Goal: Information Seeking & Learning: Learn about a topic

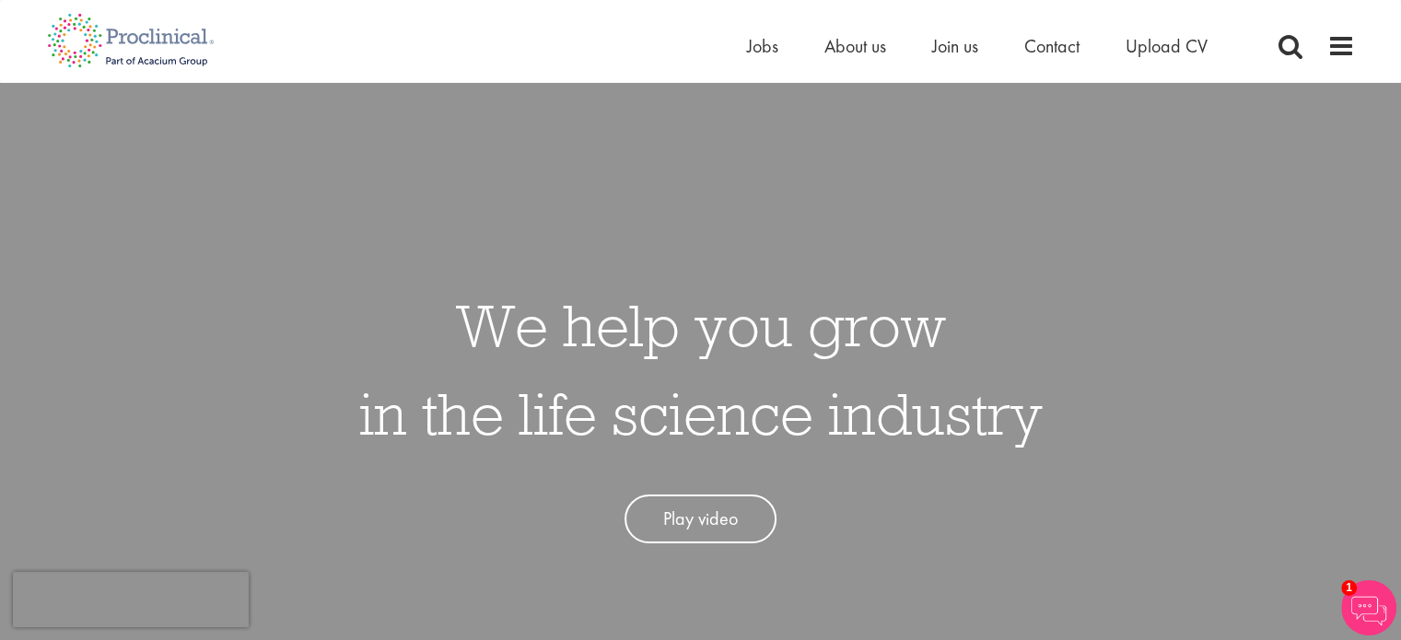
click at [1260, 293] on div "We help you grow in the life science industry Play video" at bounding box center [700, 403] width 1429 height 640
click at [755, 46] on span "Jobs" at bounding box center [762, 46] width 31 height 24
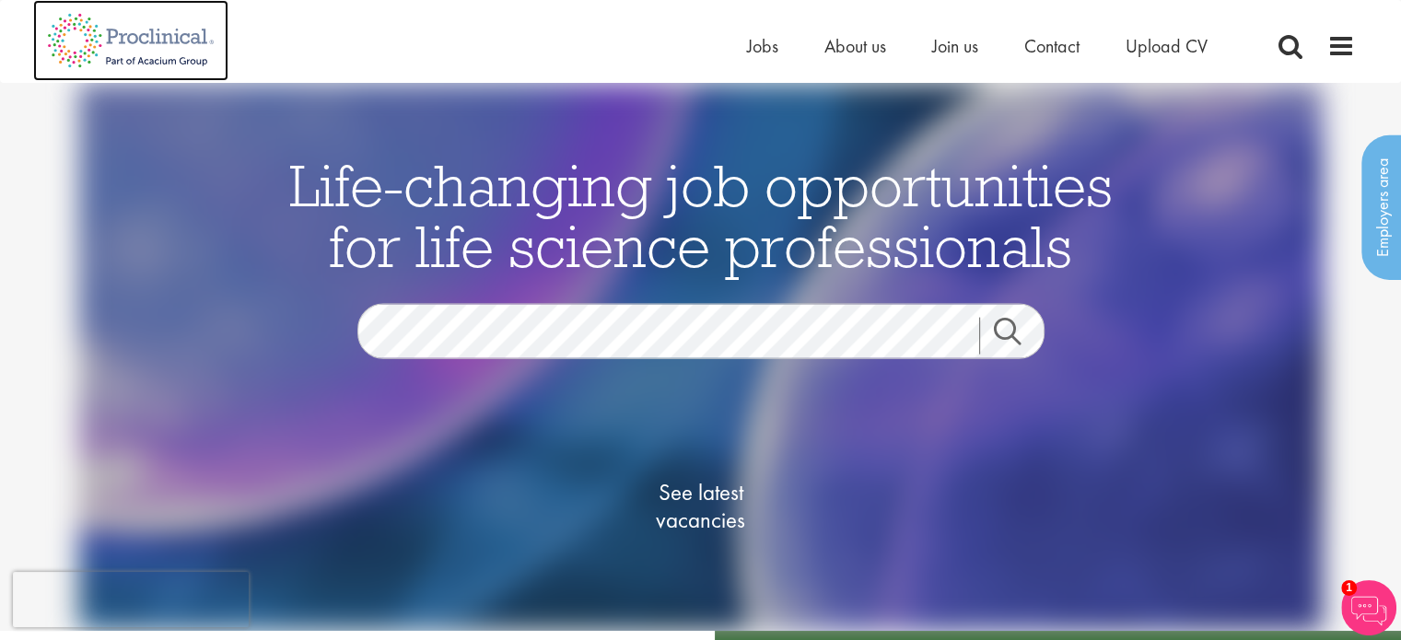
click at [70, 40] on img at bounding box center [130, 40] width 195 height 81
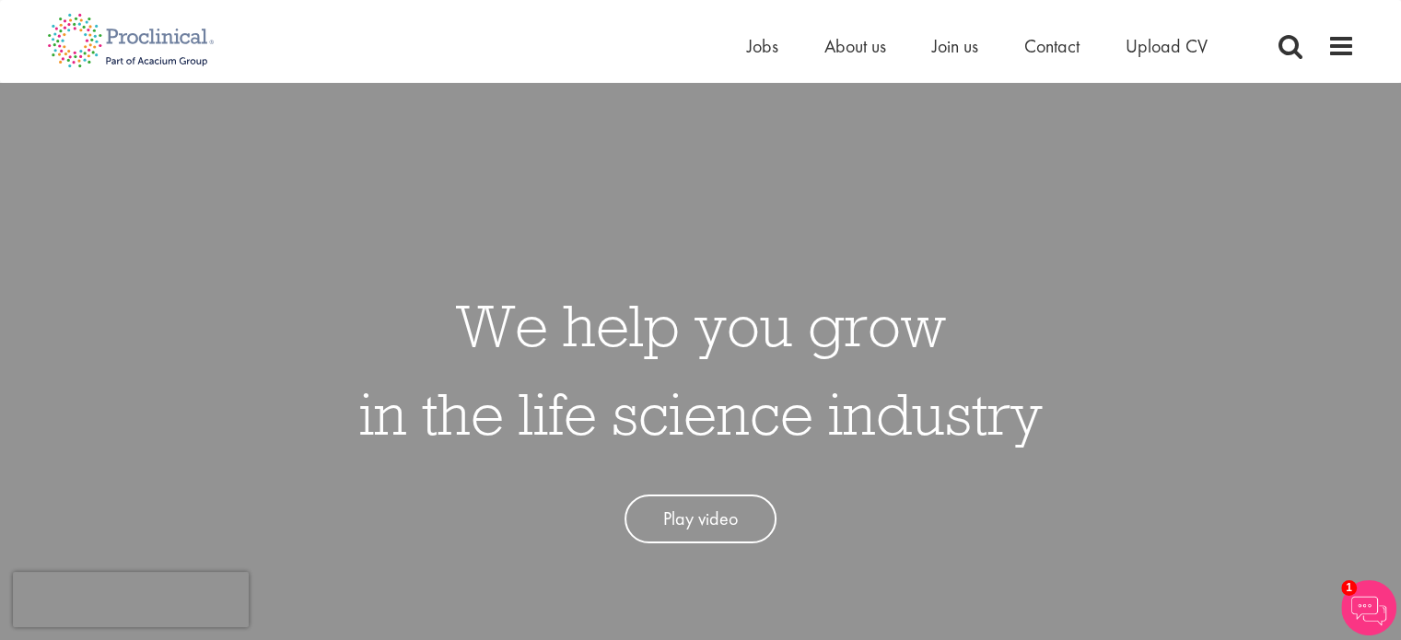
click at [1363, 611] on img at bounding box center [1368, 607] width 55 height 55
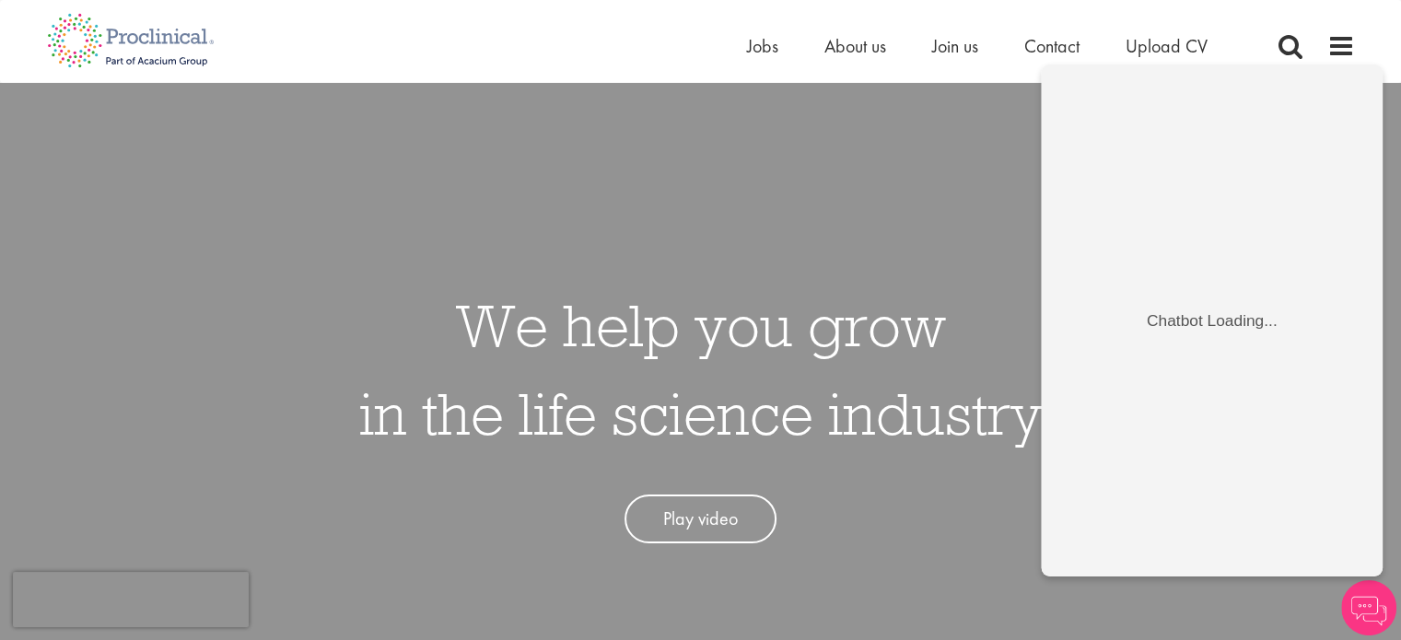
click at [1373, 611] on img at bounding box center [1368, 607] width 55 height 55
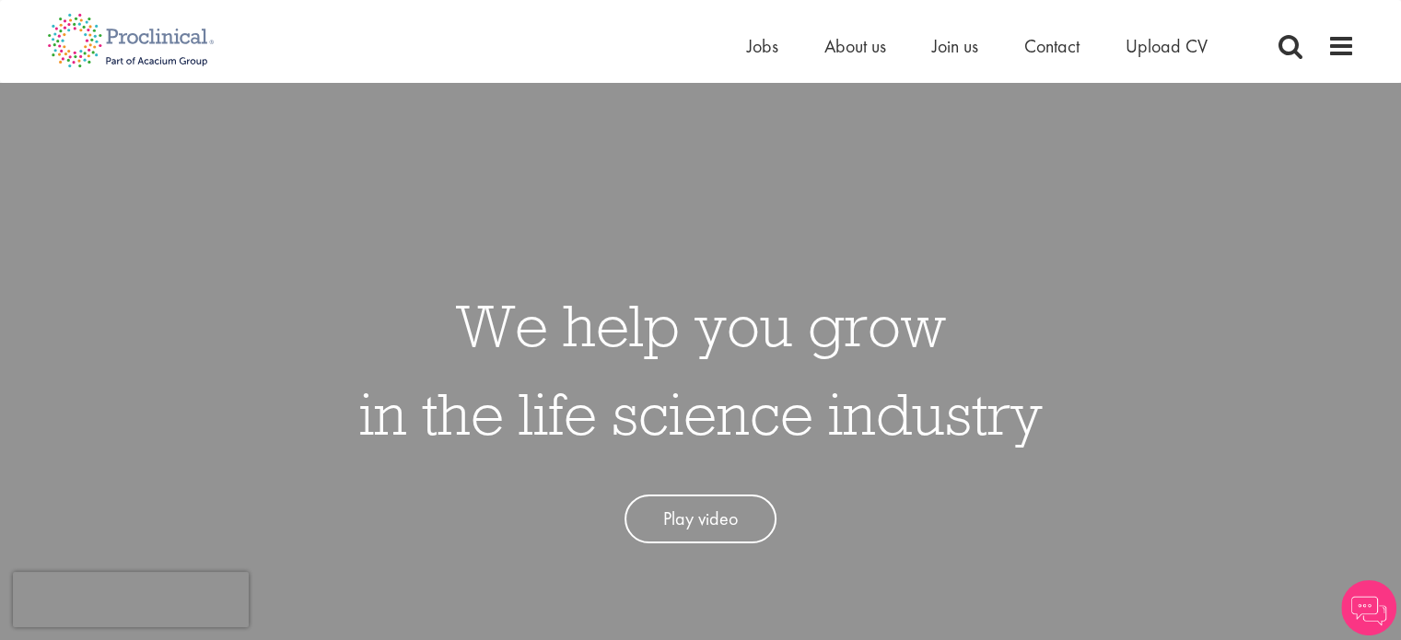
click at [1363, 600] on img at bounding box center [1368, 607] width 55 height 55
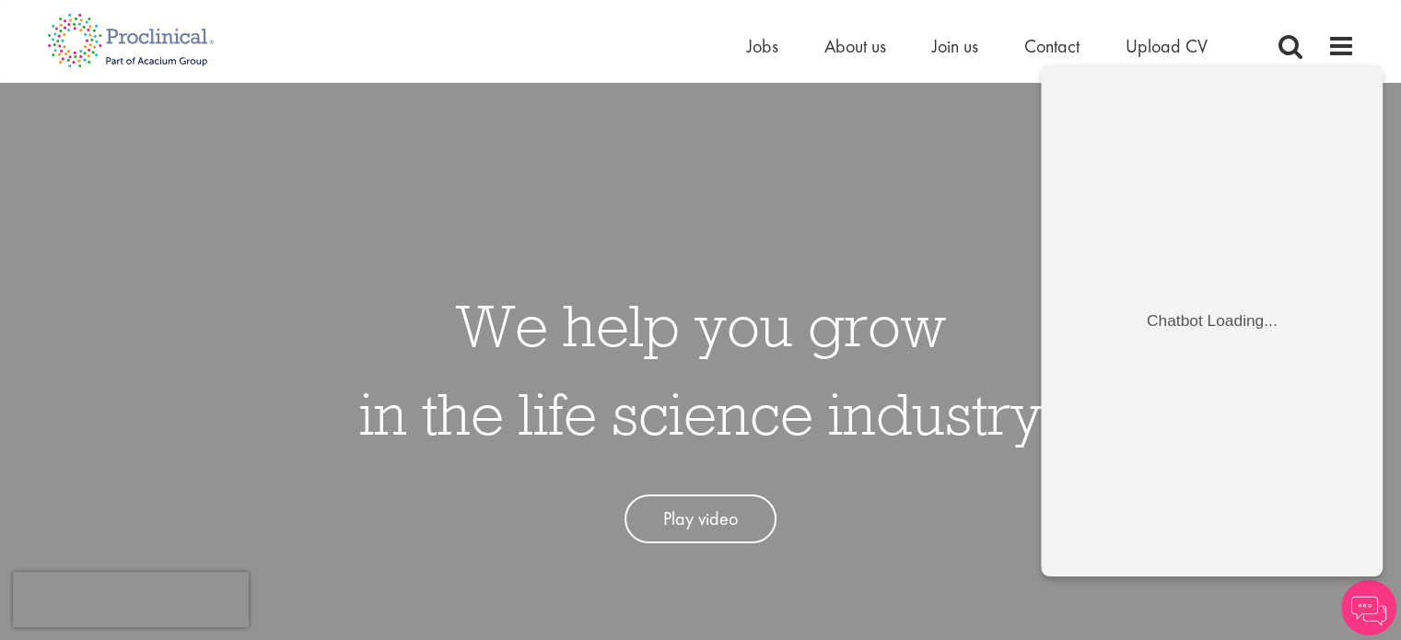
click at [1380, 614] on img at bounding box center [1368, 607] width 55 height 55
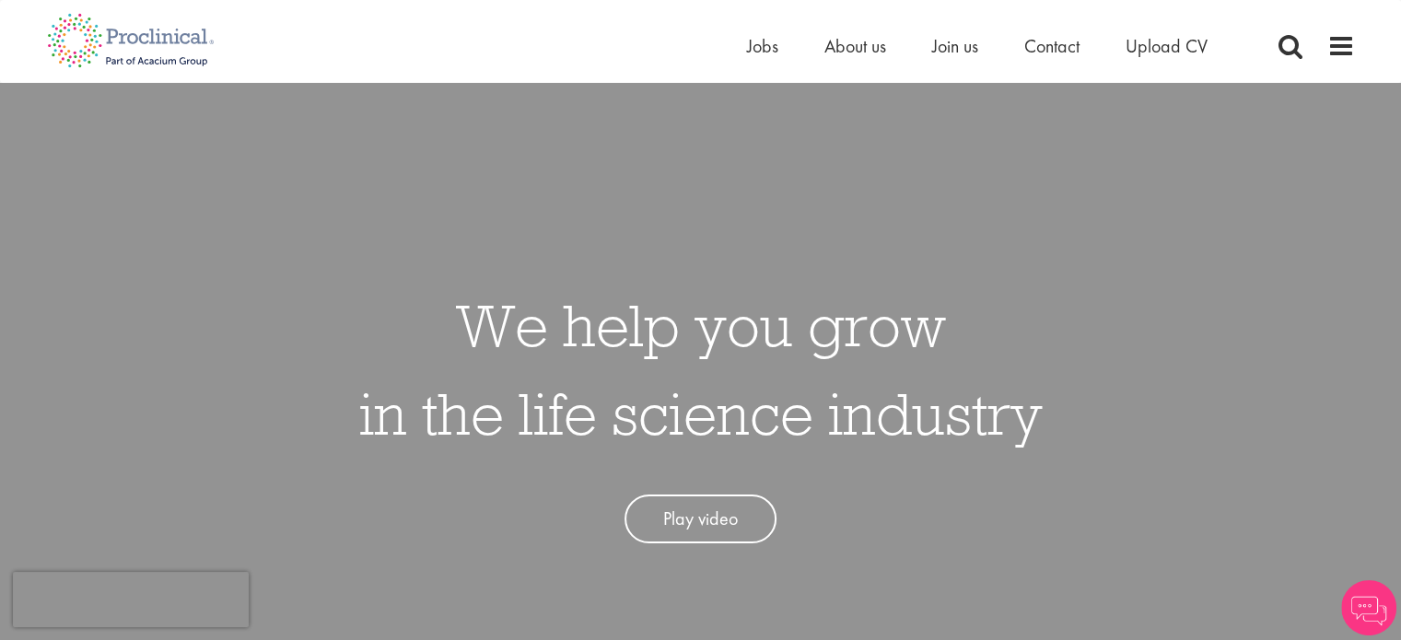
click at [1369, 607] on img at bounding box center [1368, 607] width 55 height 55
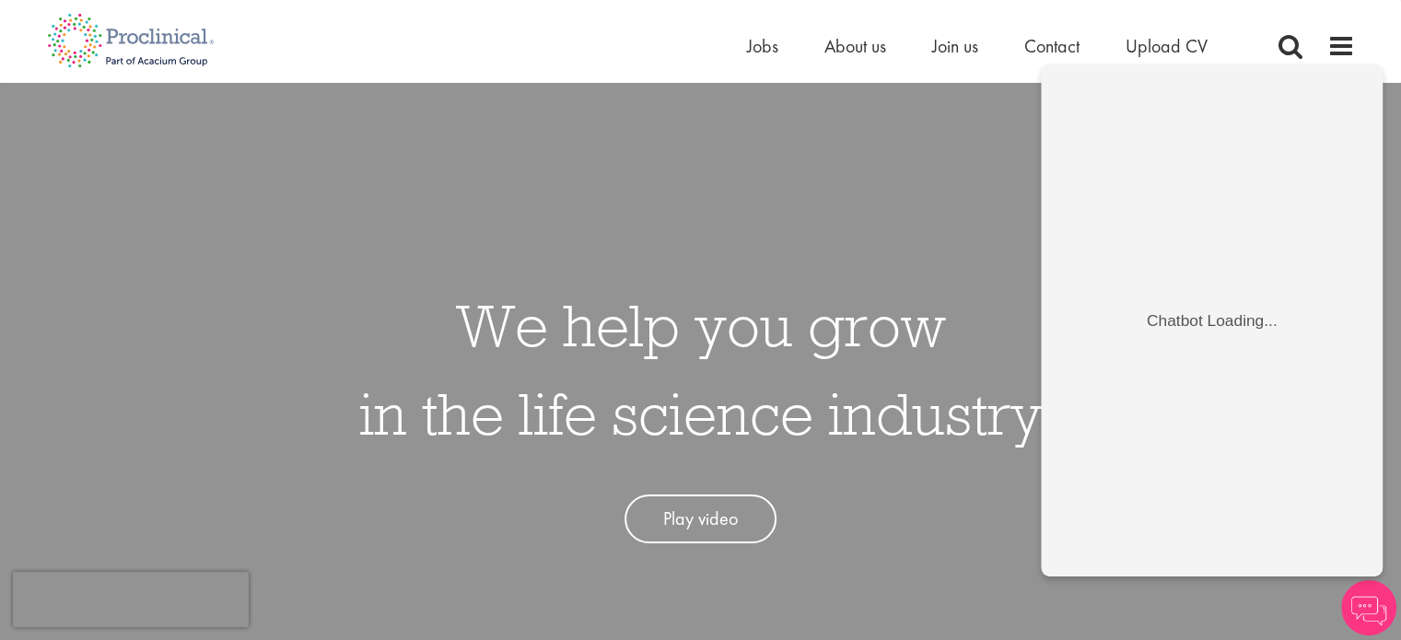
click at [856, 222] on div "We help you grow in the life science industry Play video" at bounding box center [700, 403] width 1429 height 640
click at [1373, 600] on img at bounding box center [1368, 607] width 55 height 55
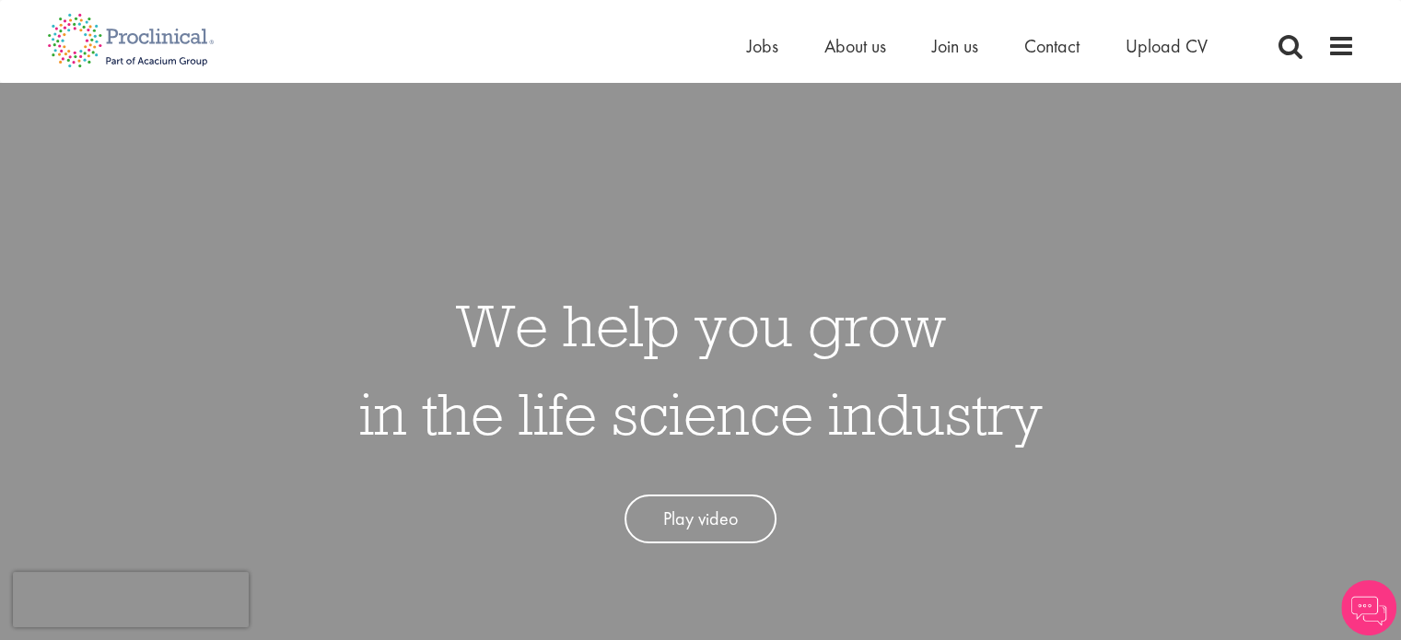
click at [1046, 536] on div "We help you grow in the life science industry Play video" at bounding box center [700, 403] width 1429 height 640
click at [545, 594] on div "We help you grow in the life science industry Play video" at bounding box center [700, 403] width 1429 height 640
click at [925, 446] on h1 "We help you grow in the life science industry" at bounding box center [701, 369] width 684 height 177
drag, startPoint x: 747, startPoint y: 357, endPoint x: 739, endPoint y: 346, distance: 13.1
click at [739, 346] on h1 "We help you grow in the life science industry" at bounding box center [701, 369] width 684 height 177
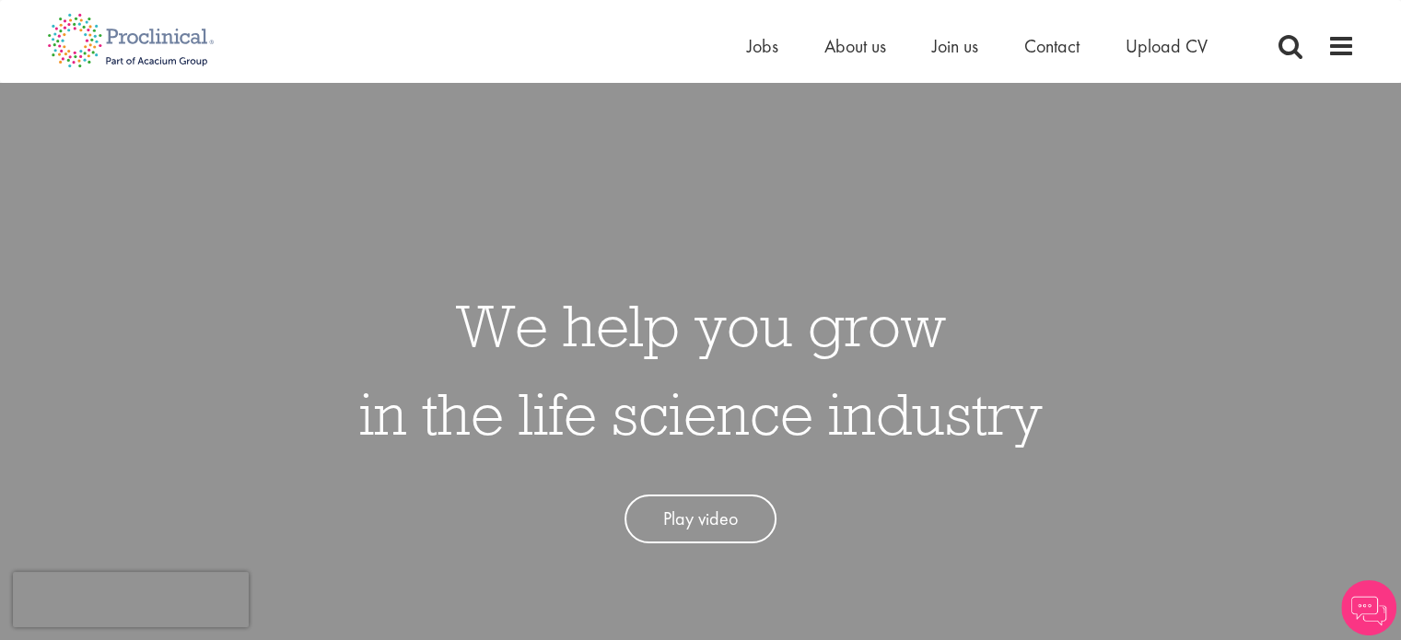
click at [825, 254] on div "We help you grow in the life science industry Play video" at bounding box center [700, 403] width 1429 height 640
click at [988, 465] on div "We help you grow in the life science industry Play video" at bounding box center [701, 403] width 684 height 281
click at [220, 206] on div "We help you grow in the life science industry Play video" at bounding box center [700, 403] width 1429 height 640
click at [1353, 605] on img at bounding box center [1368, 607] width 55 height 55
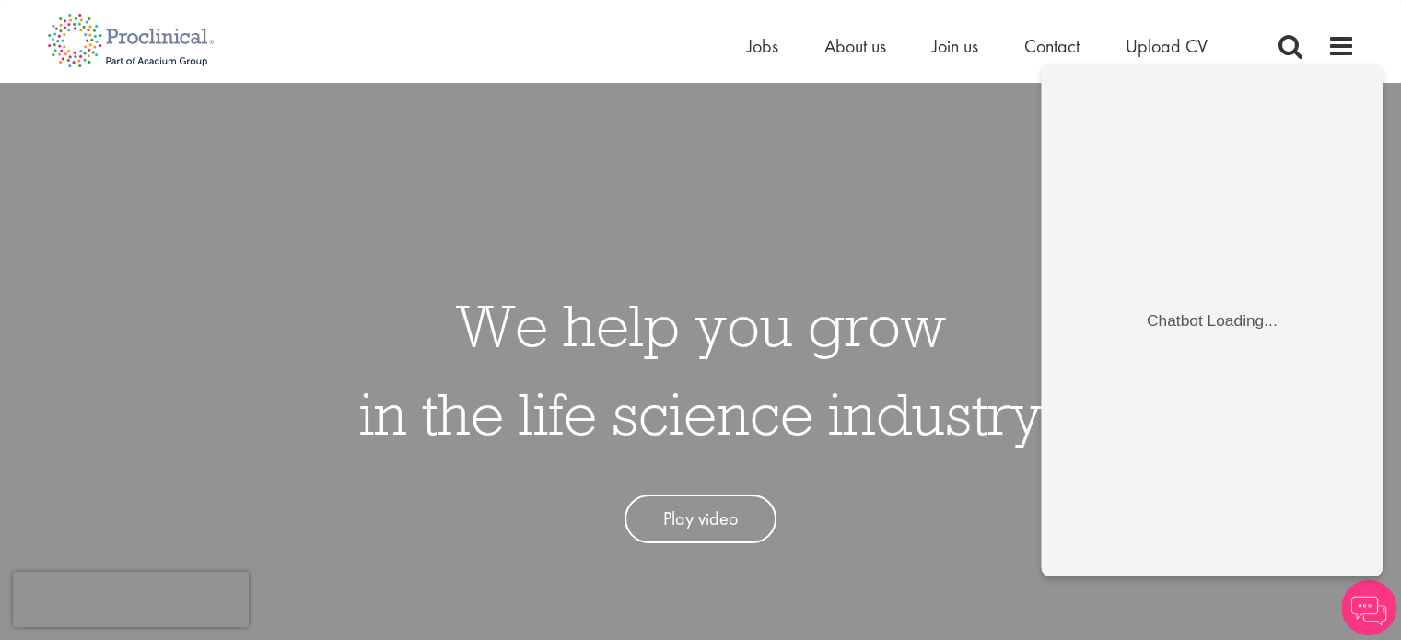
click at [1370, 618] on img at bounding box center [1368, 607] width 55 height 55
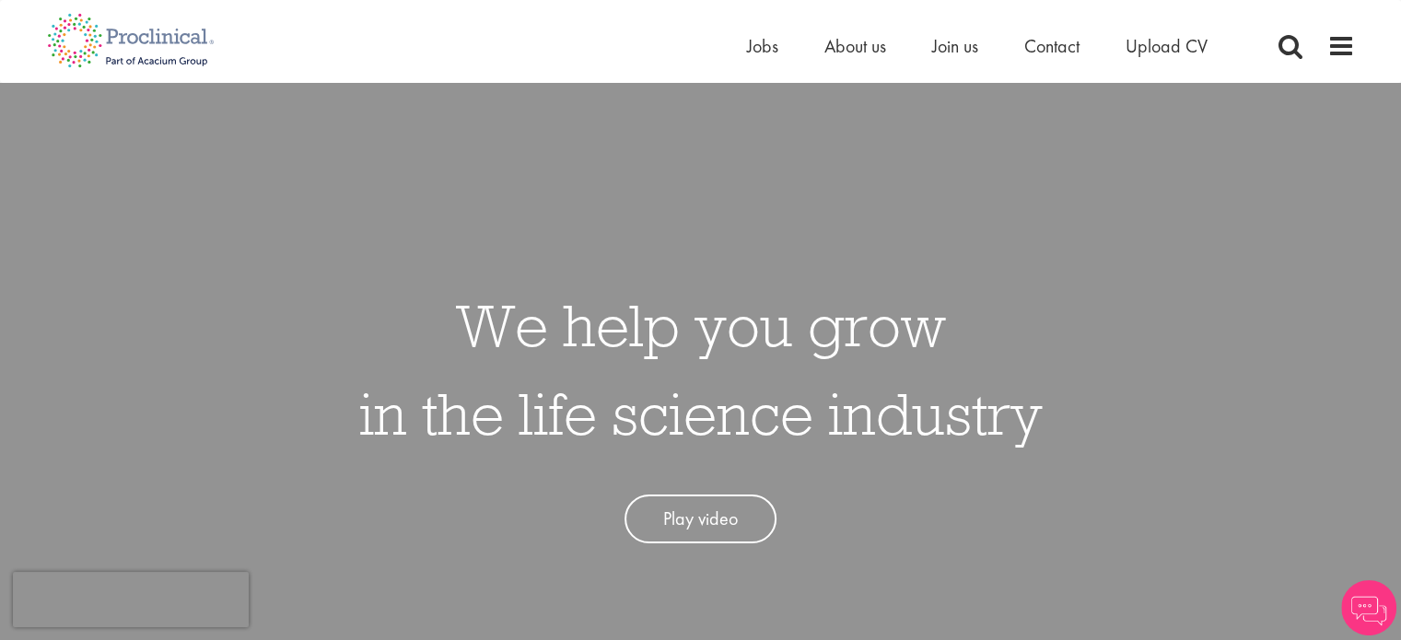
click at [1369, 603] on img at bounding box center [1368, 607] width 55 height 55
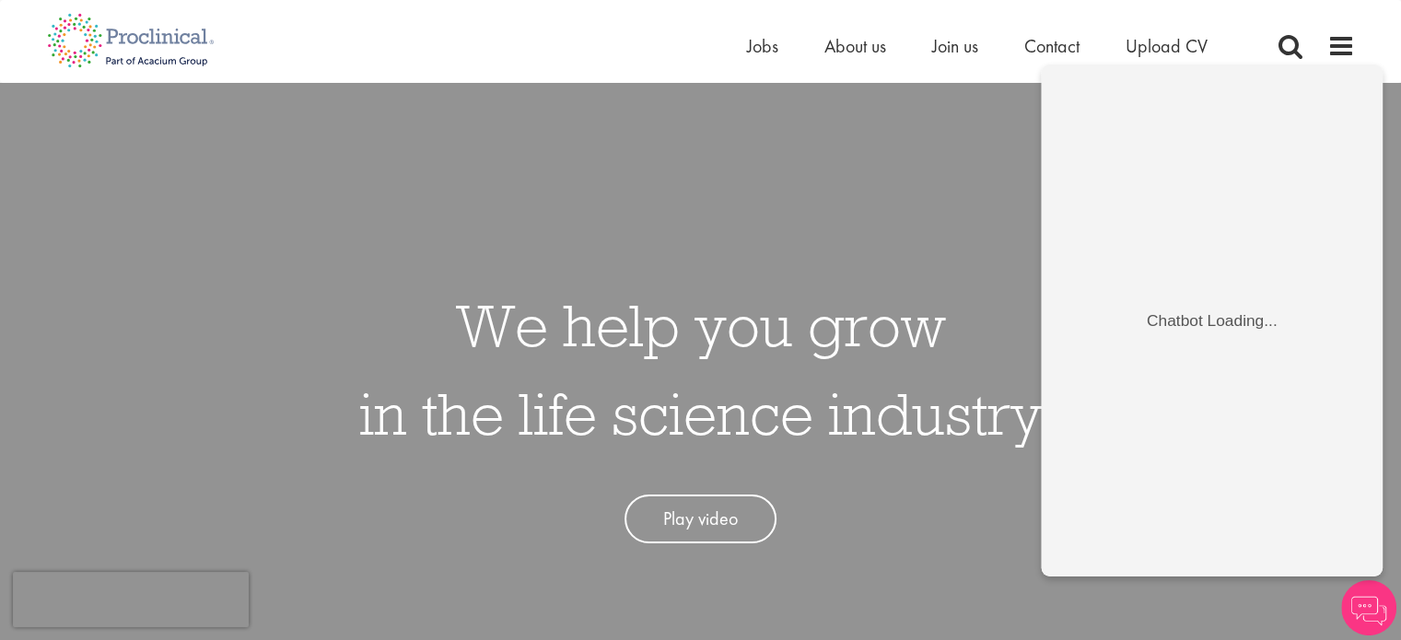
click at [1370, 604] on img at bounding box center [1368, 607] width 55 height 55
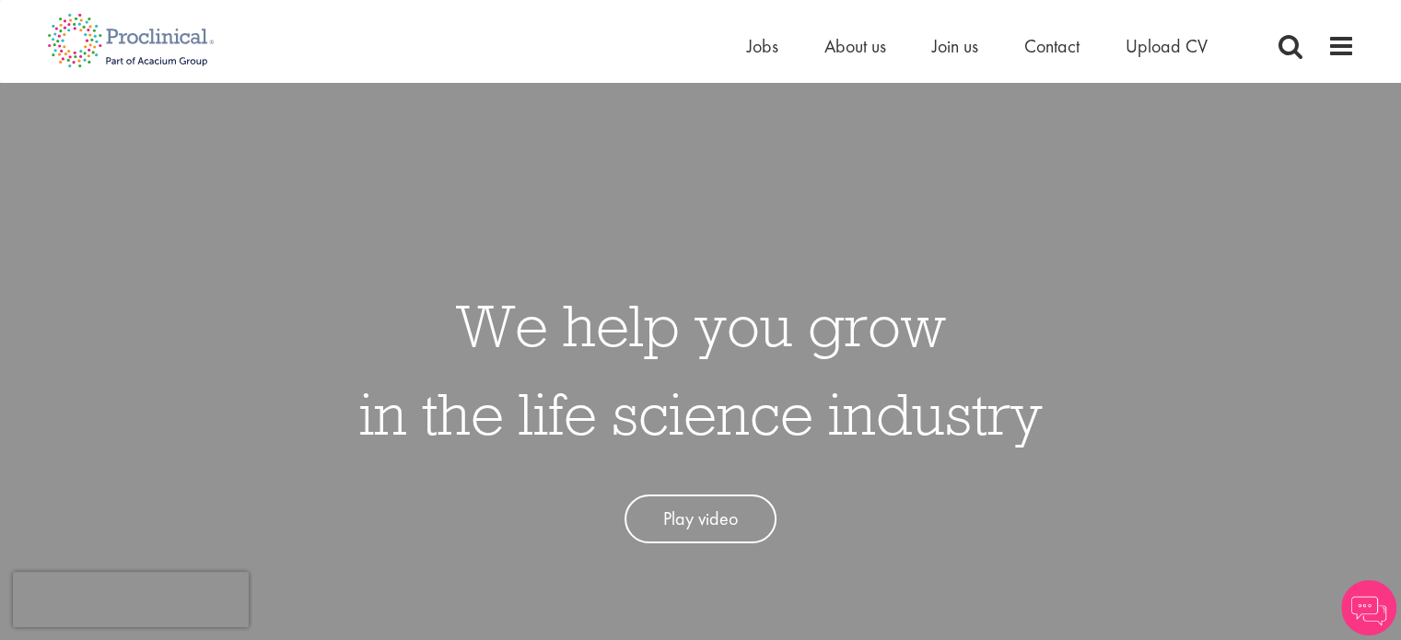
click at [1315, 533] on div "We help you grow in the life science industry Play video" at bounding box center [700, 403] width 1429 height 640
click at [615, 363] on h1 "We help you grow in the life science industry" at bounding box center [701, 369] width 684 height 177
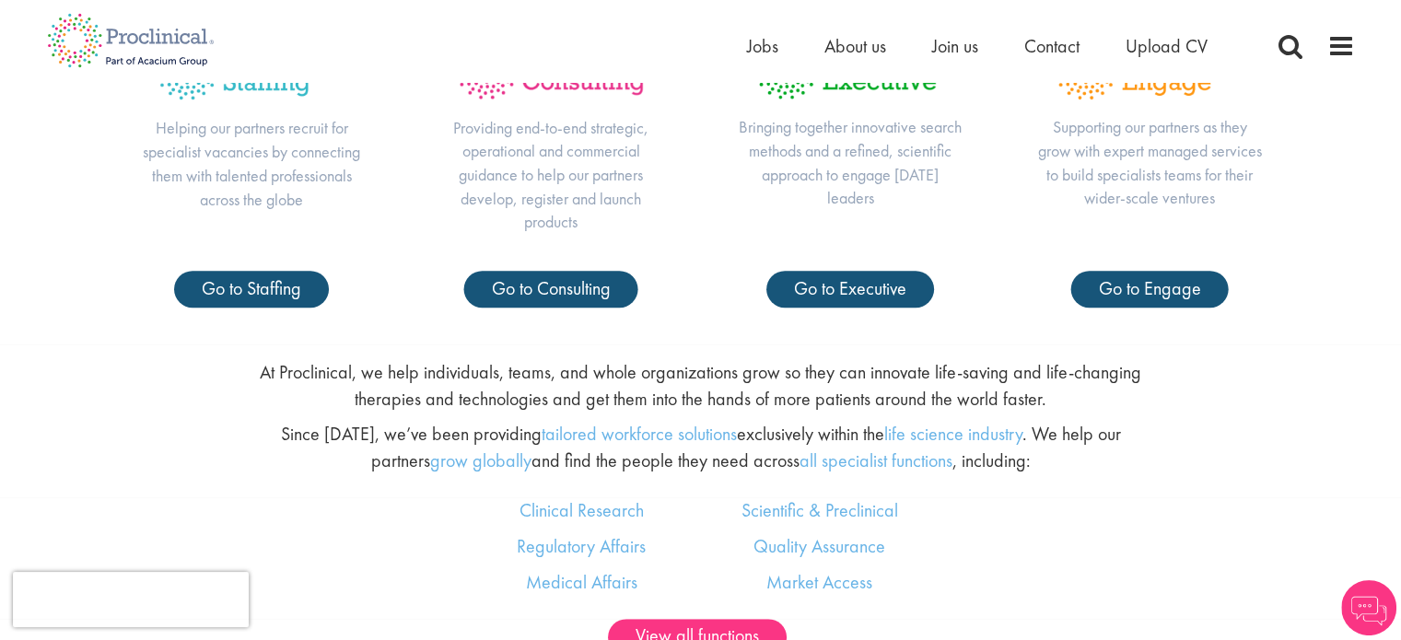
click at [1372, 596] on img at bounding box center [1368, 607] width 55 height 55
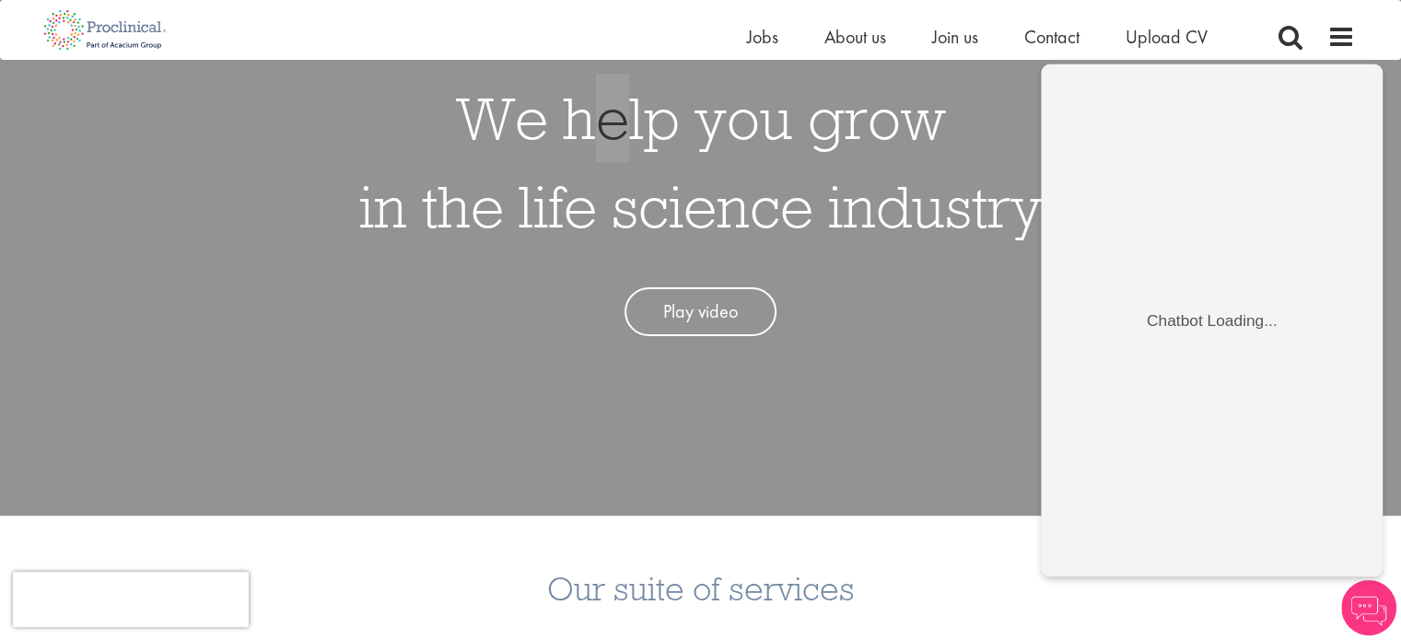
scroll to position [0, 0]
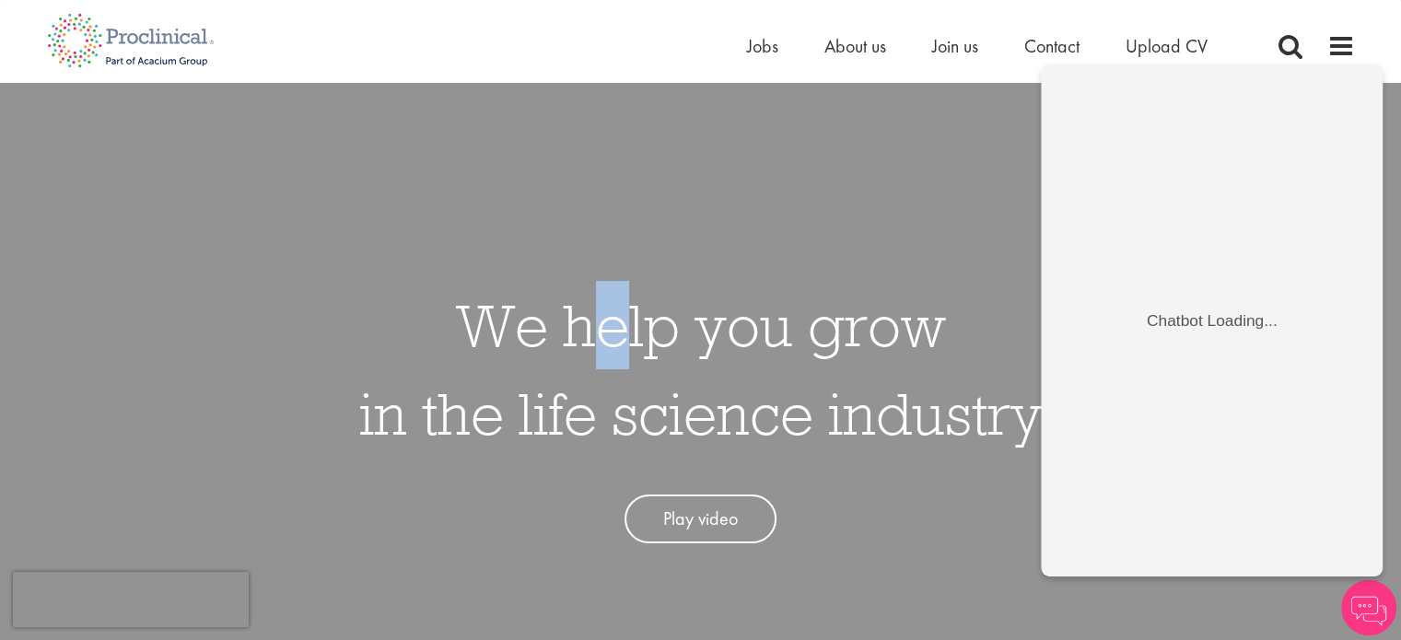
click at [919, 109] on div "We help you grow in the life science industry Play video" at bounding box center [700, 403] width 1429 height 640
click at [918, 109] on div "We help you grow in the life science industry Play video" at bounding box center [700, 403] width 1429 height 640
click at [1373, 607] on img at bounding box center [1368, 607] width 55 height 55
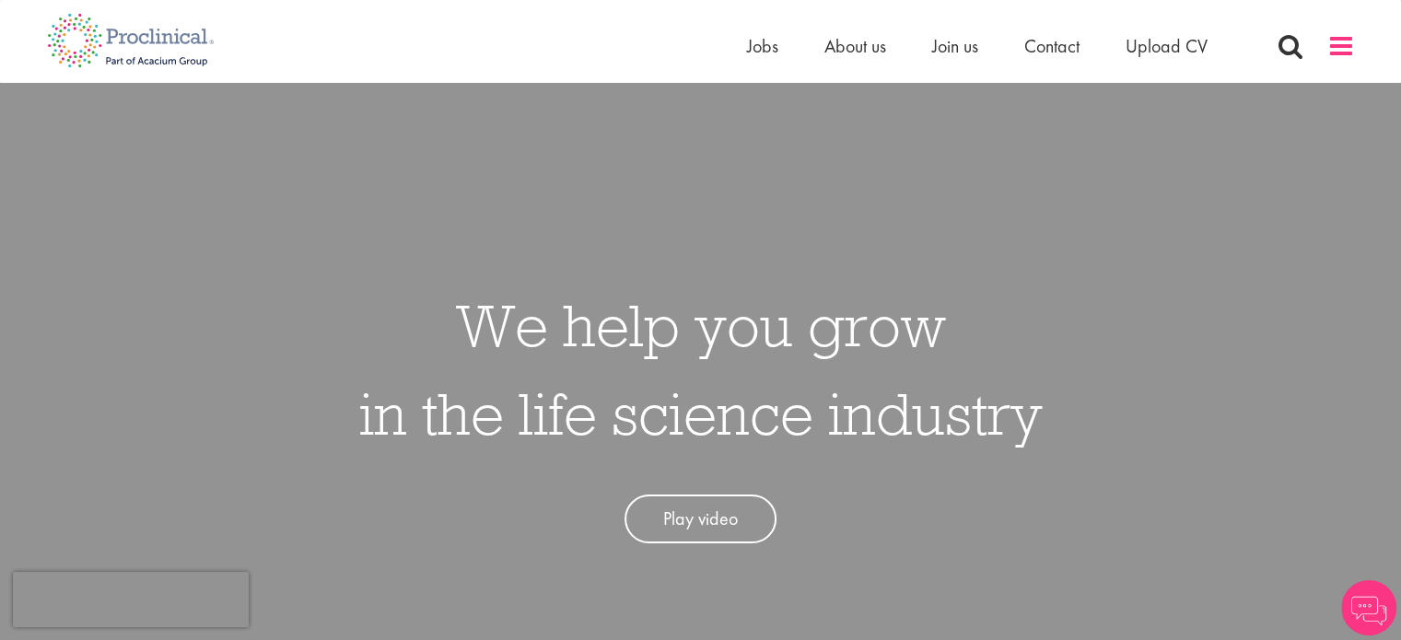
click at [1342, 47] on span at bounding box center [1341, 46] width 28 height 28
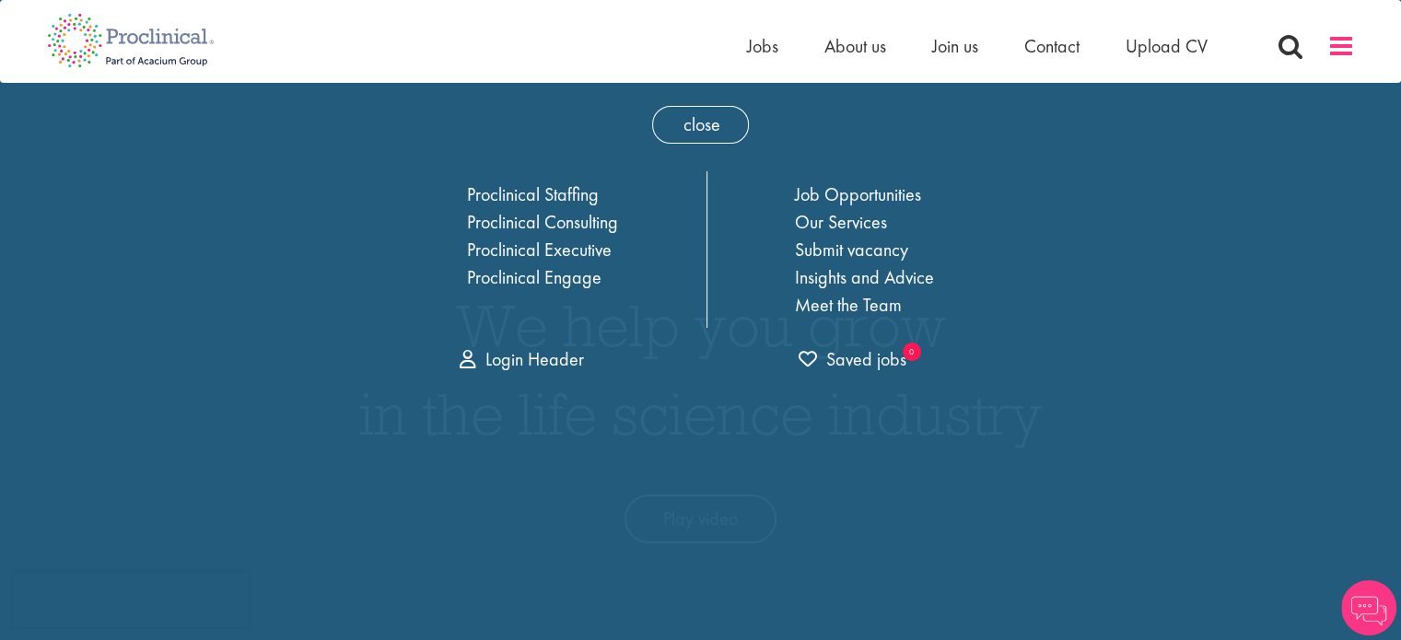
click at [1342, 47] on span at bounding box center [1341, 46] width 28 height 28
click at [896, 255] on link "Submit vacancy" at bounding box center [851, 250] width 113 height 24
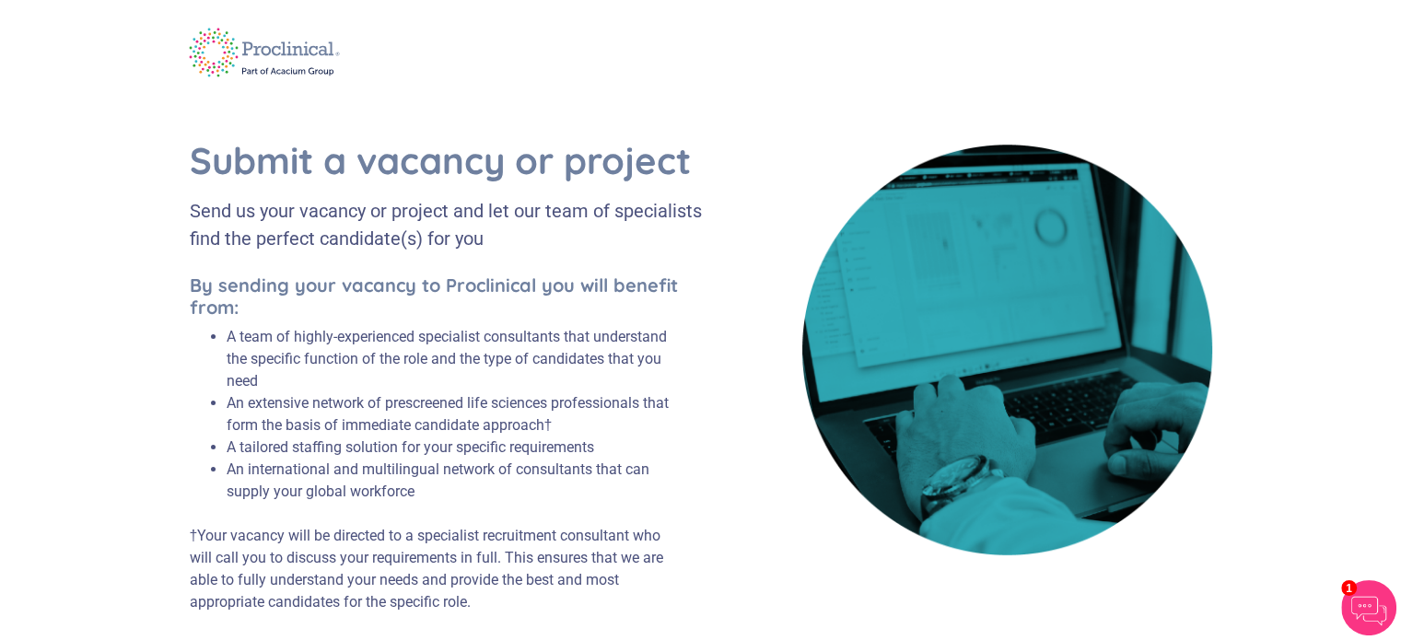
click at [262, 46] on img at bounding box center [265, 53] width 178 height 74
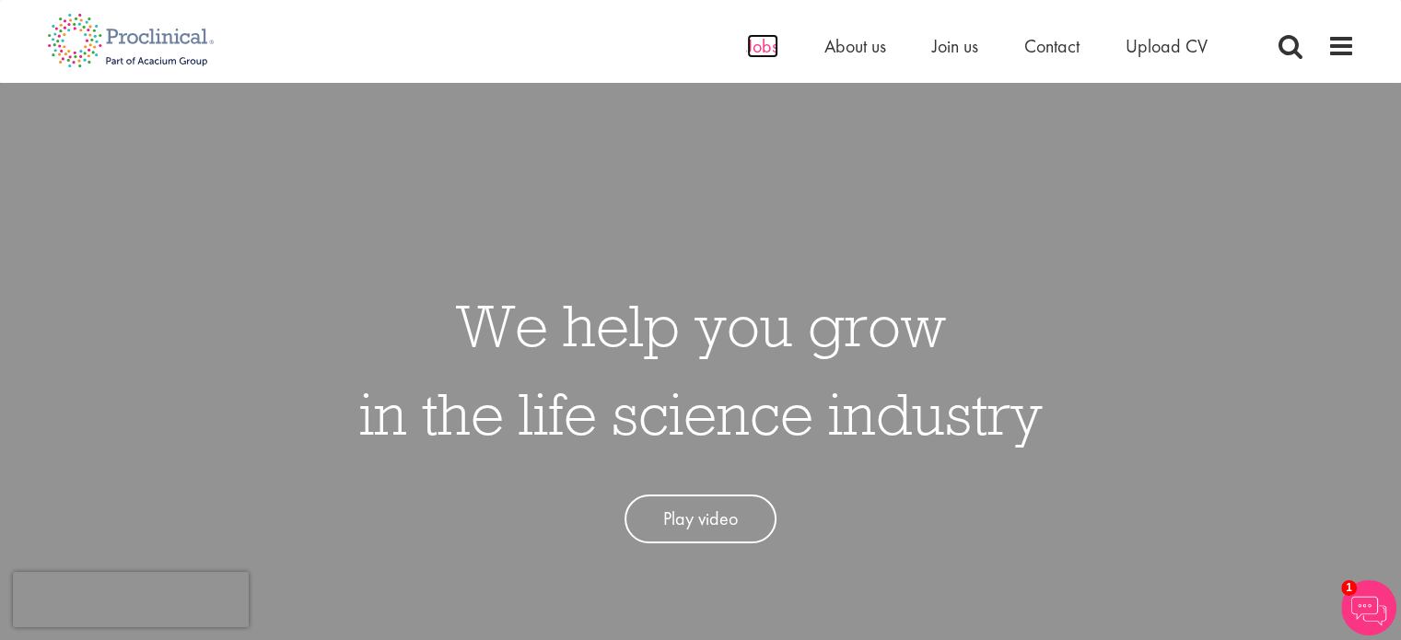
click at [756, 42] on span "Jobs" at bounding box center [762, 46] width 31 height 24
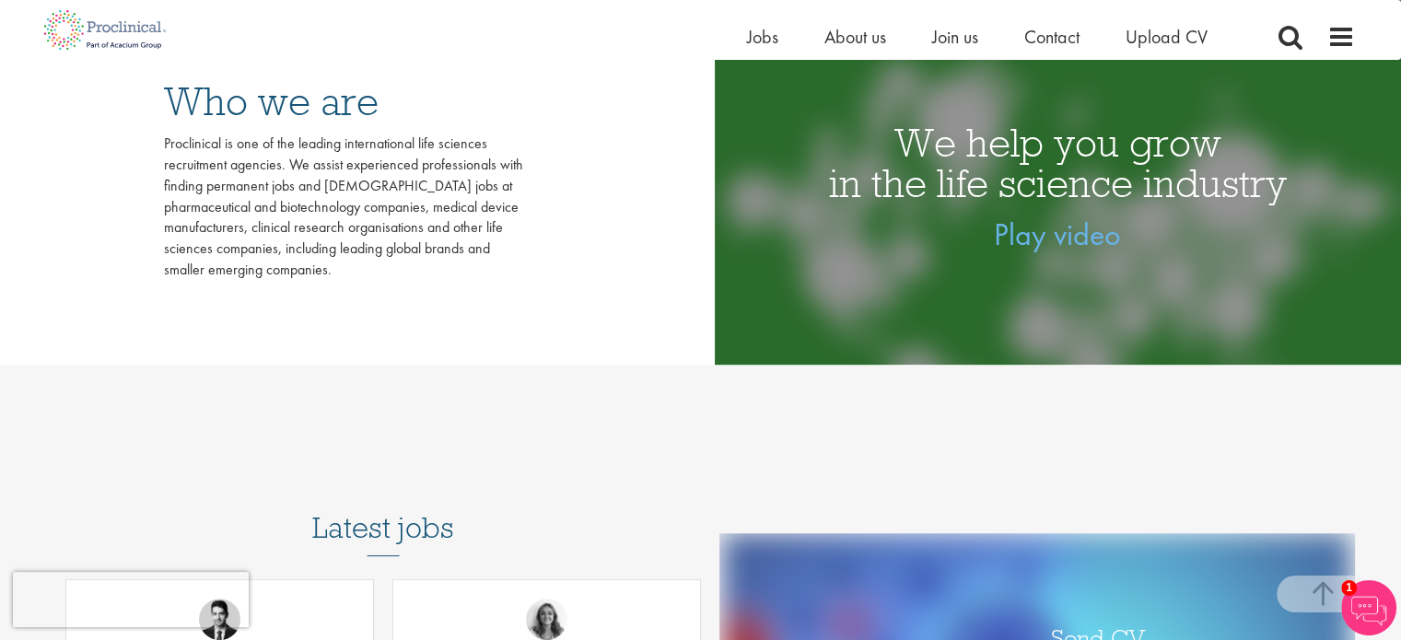
scroll to position [276, 0]
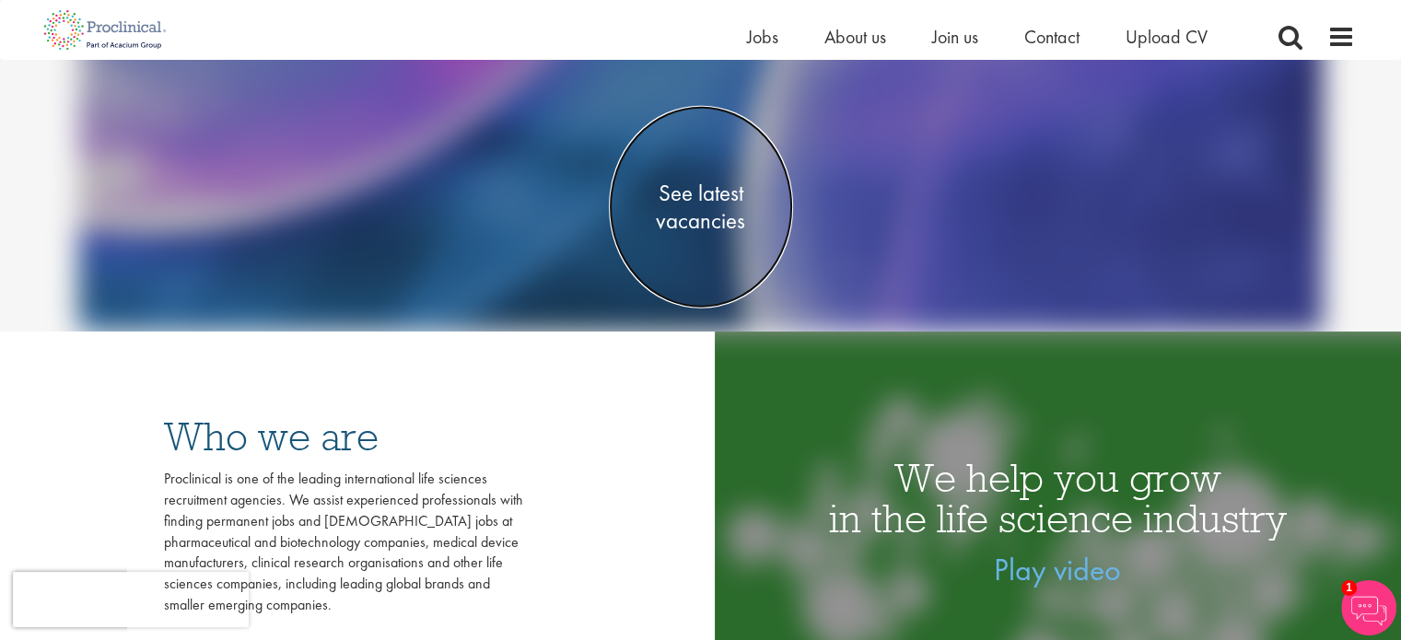
click at [703, 212] on span "See latest vacancies" at bounding box center [701, 207] width 184 height 55
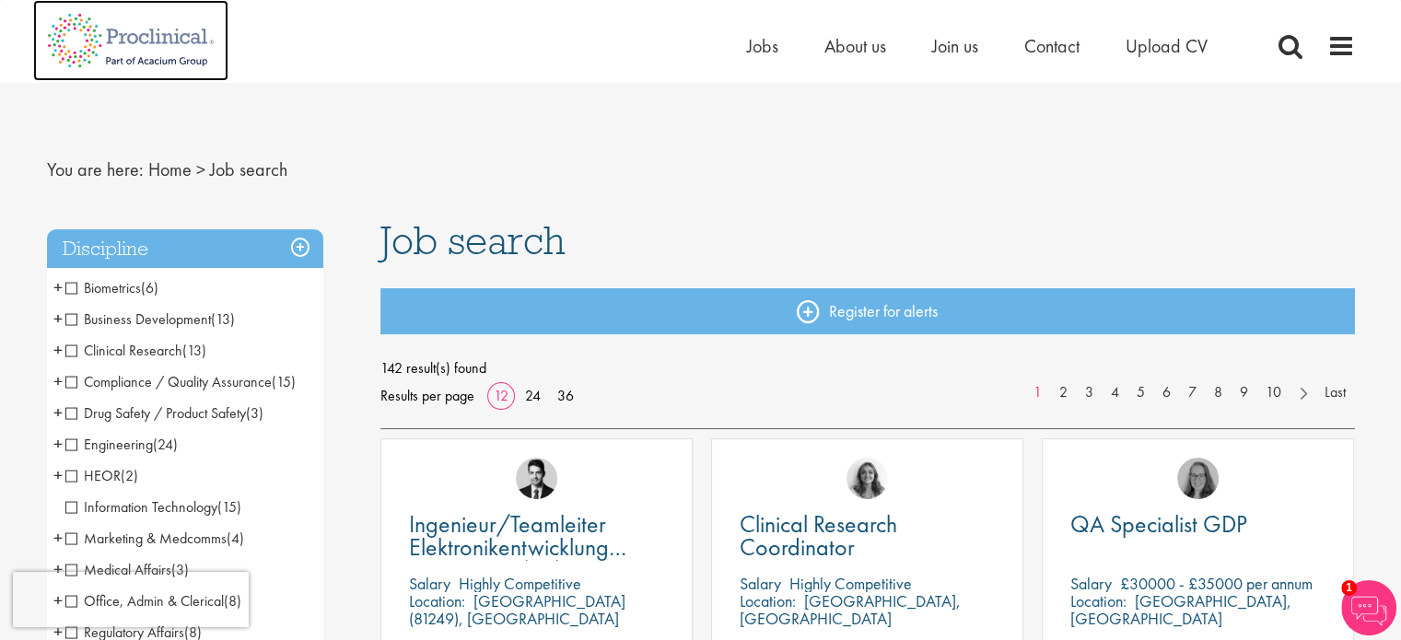
click at [140, 46] on img at bounding box center [130, 40] width 195 height 81
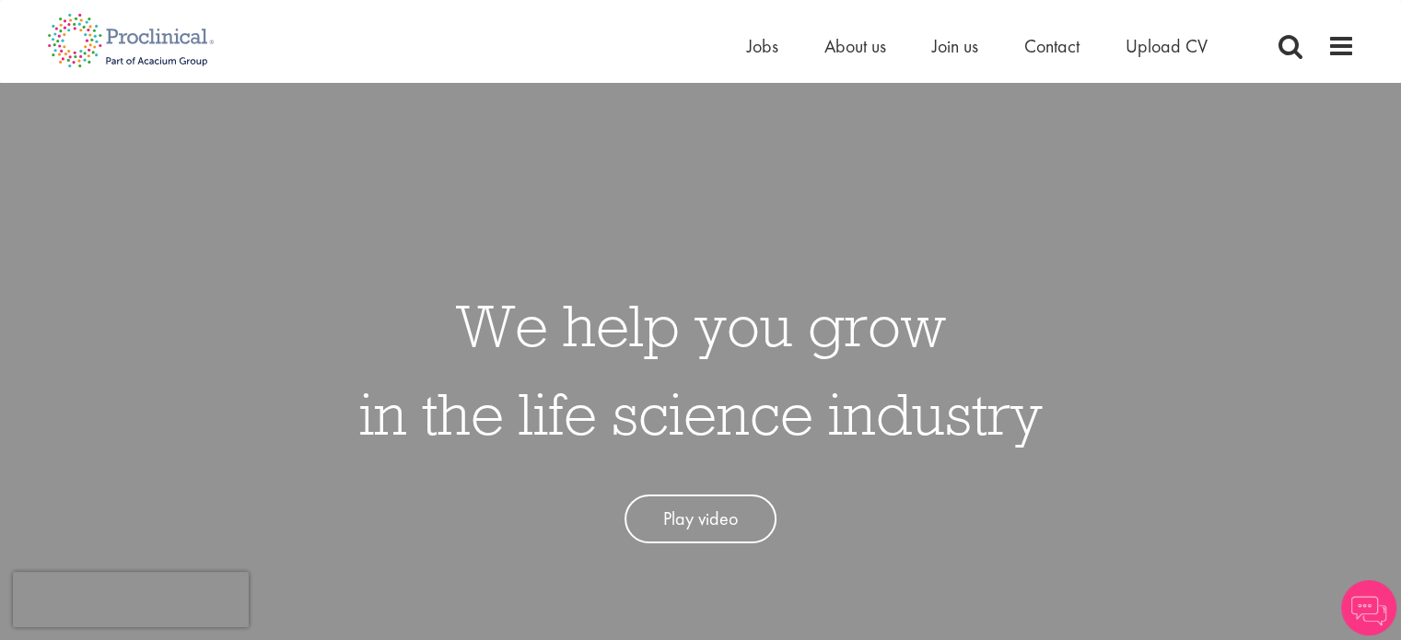
click at [1354, 46] on div "Home Jobs About us Join us Contact Upload CV" at bounding box center [701, 34] width 1336 height 69
click at [1341, 46] on span at bounding box center [1341, 46] width 28 height 28
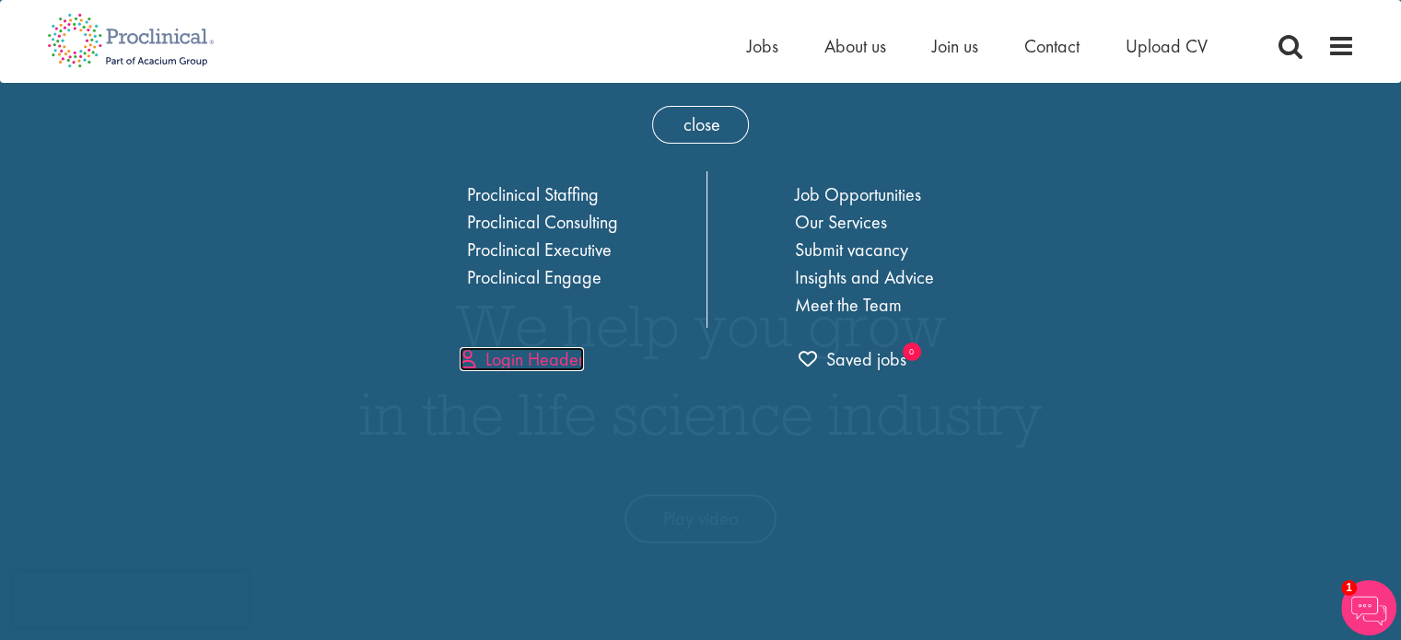
click at [526, 361] on link "Login Header" at bounding box center [522, 359] width 124 height 24
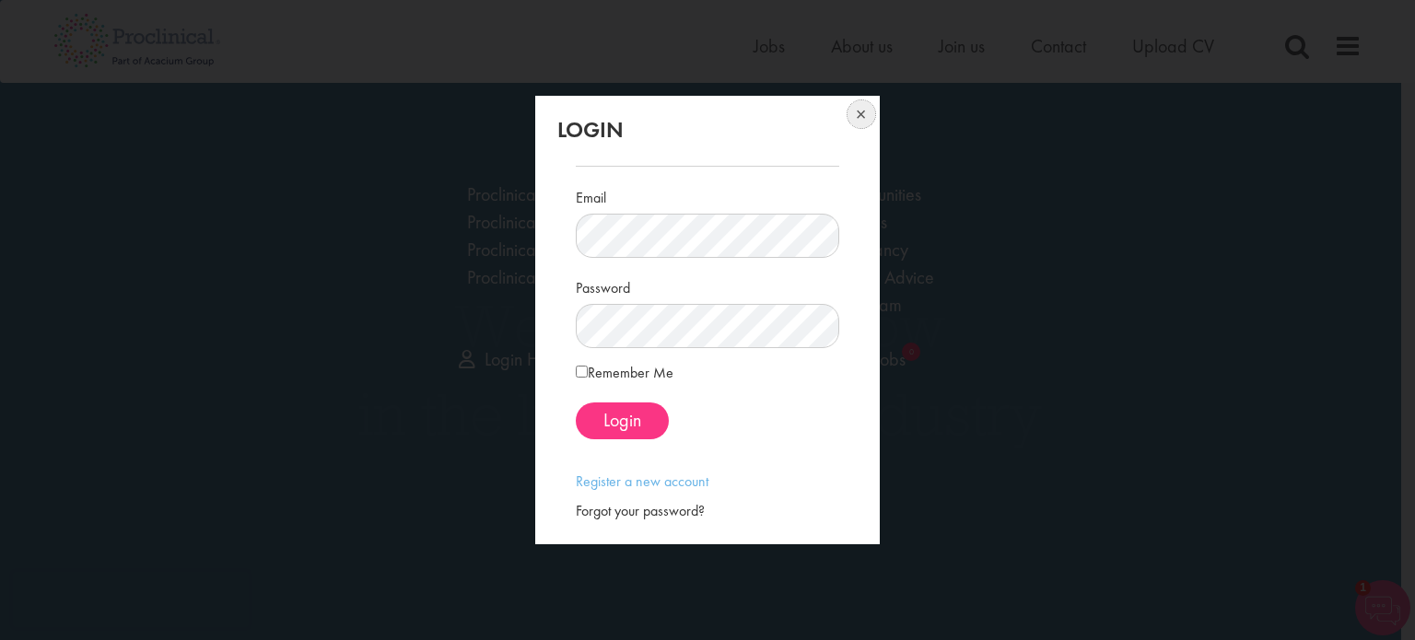
click at [857, 116] on button at bounding box center [859, 116] width 41 height 41
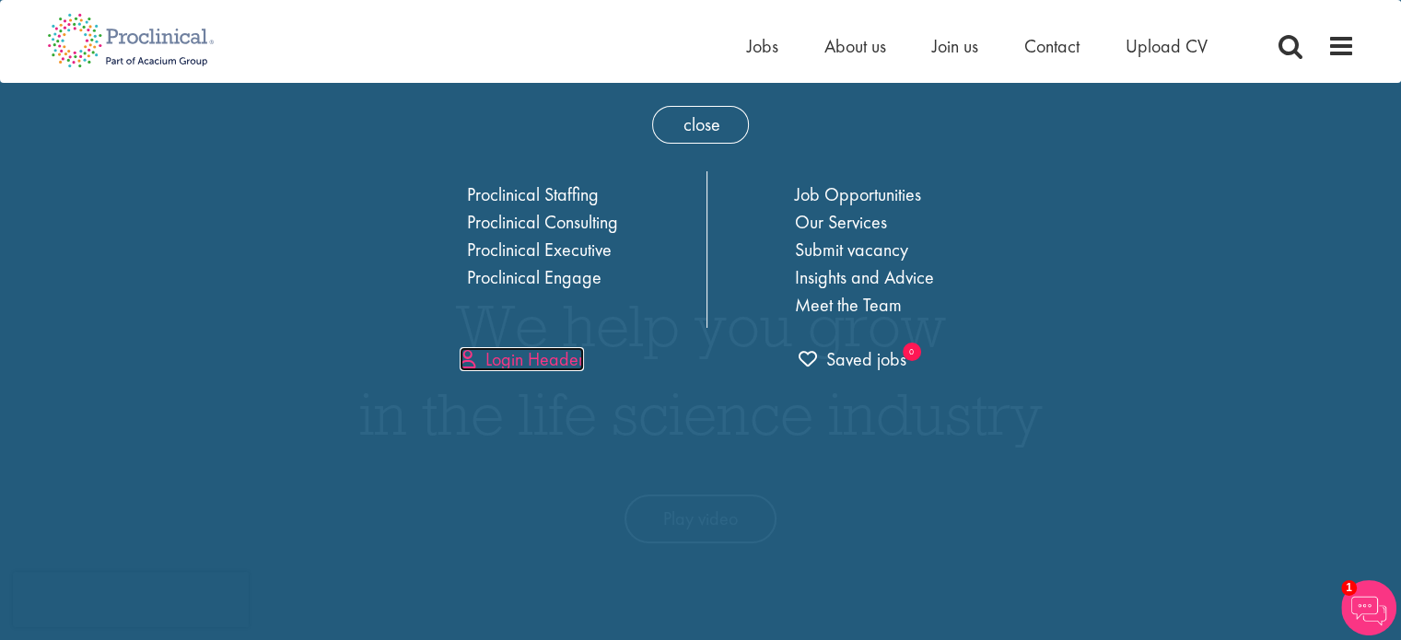
click at [532, 351] on link "Login Header" at bounding box center [522, 359] width 124 height 24
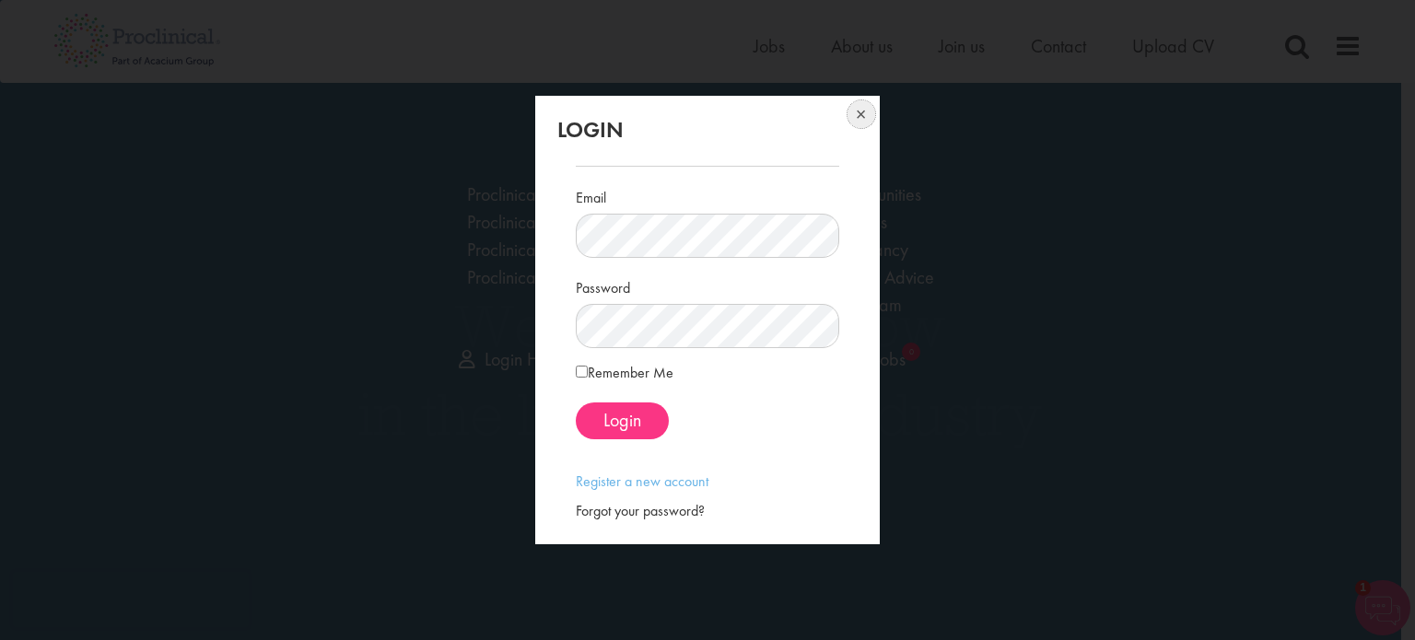
click at [866, 112] on button at bounding box center [859, 116] width 41 height 41
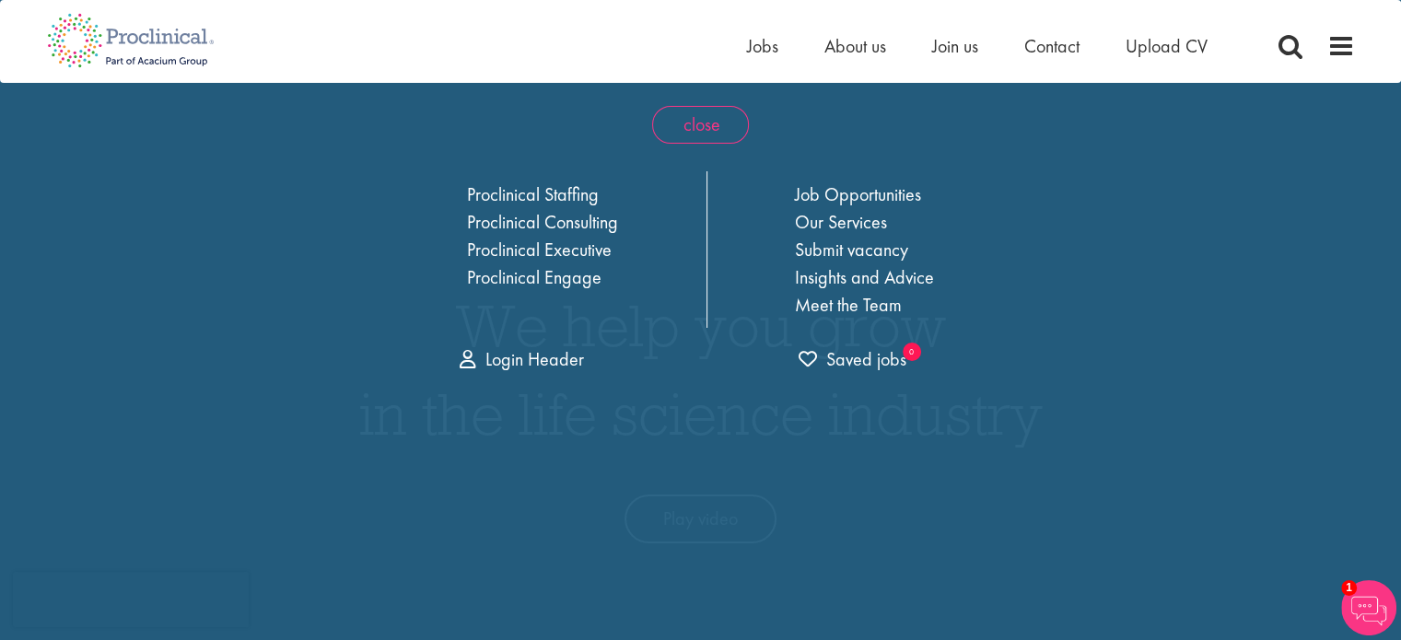
click at [700, 113] on span "close" at bounding box center [700, 125] width 97 height 38
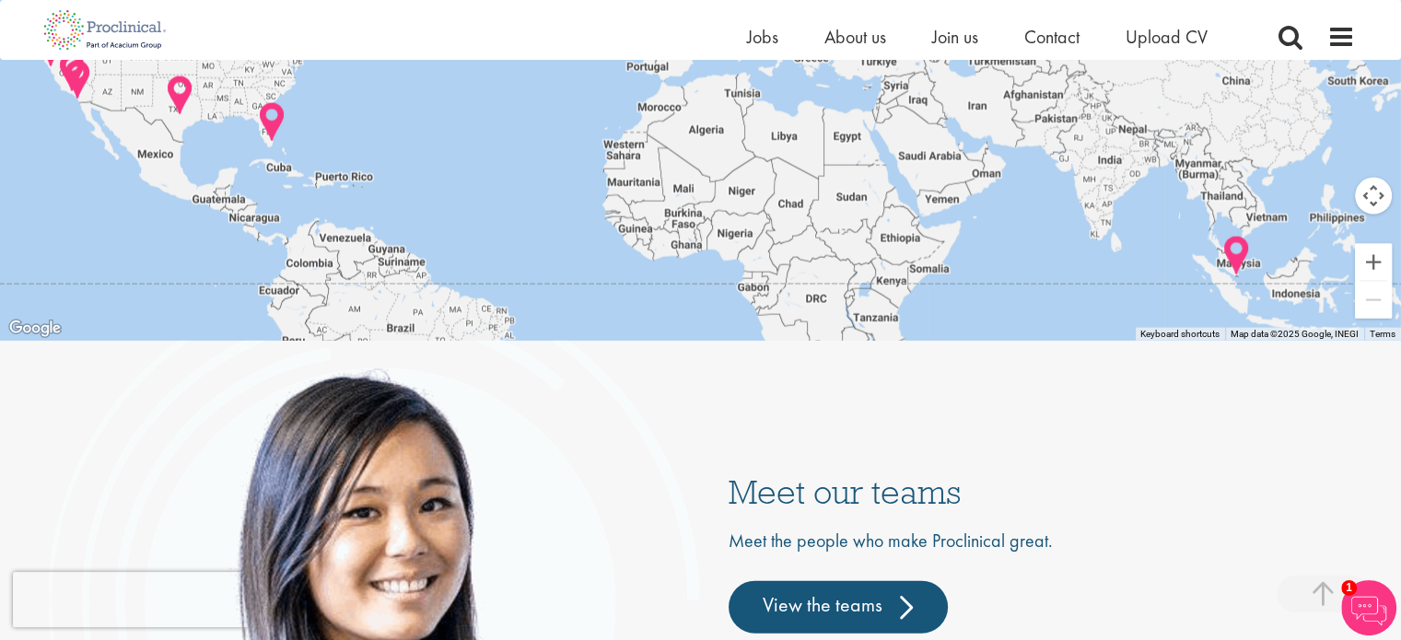
scroll to position [4053, 0]
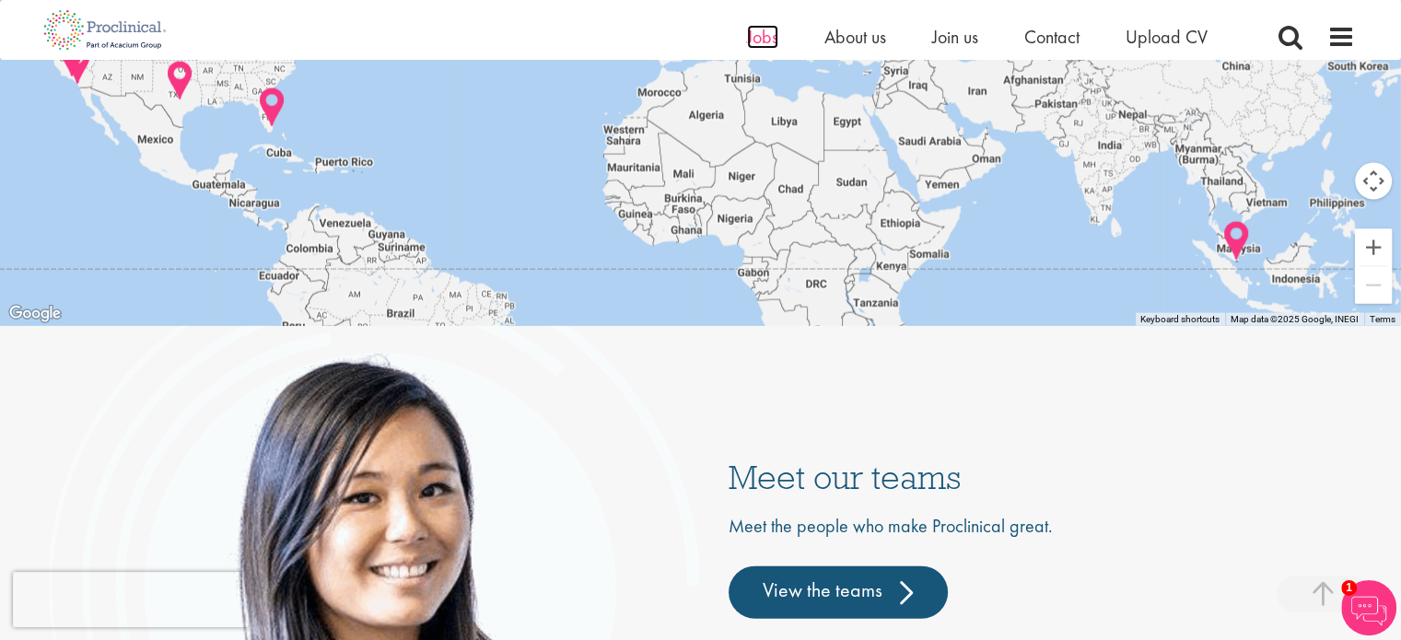
click at [758, 32] on span "Jobs" at bounding box center [762, 37] width 31 height 24
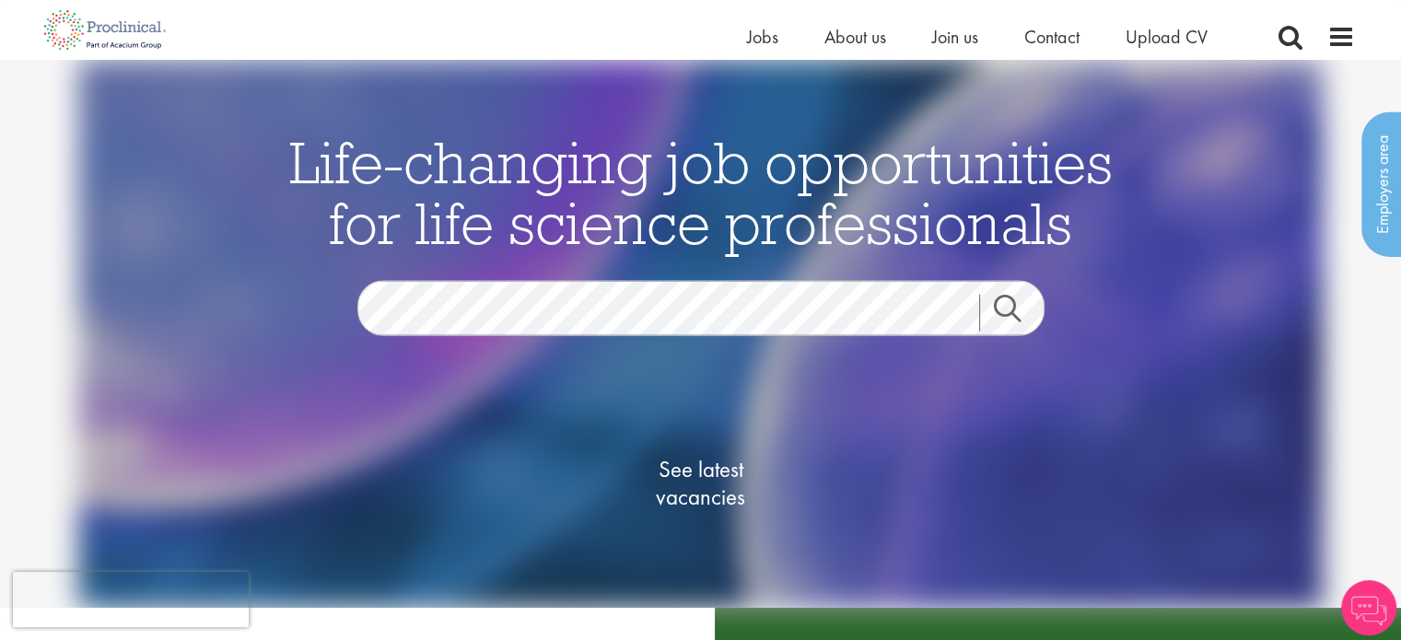
scroll to position [368, 0]
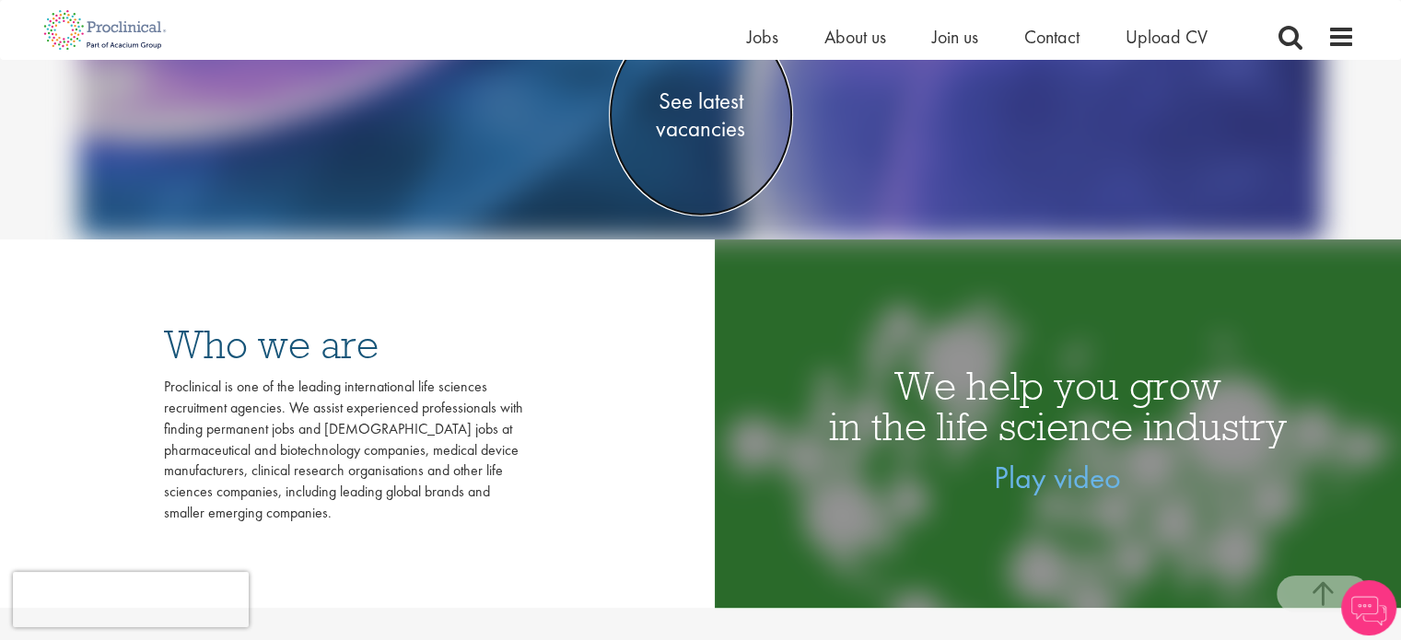
click at [699, 113] on span "See latest vacancies" at bounding box center [701, 115] width 184 height 55
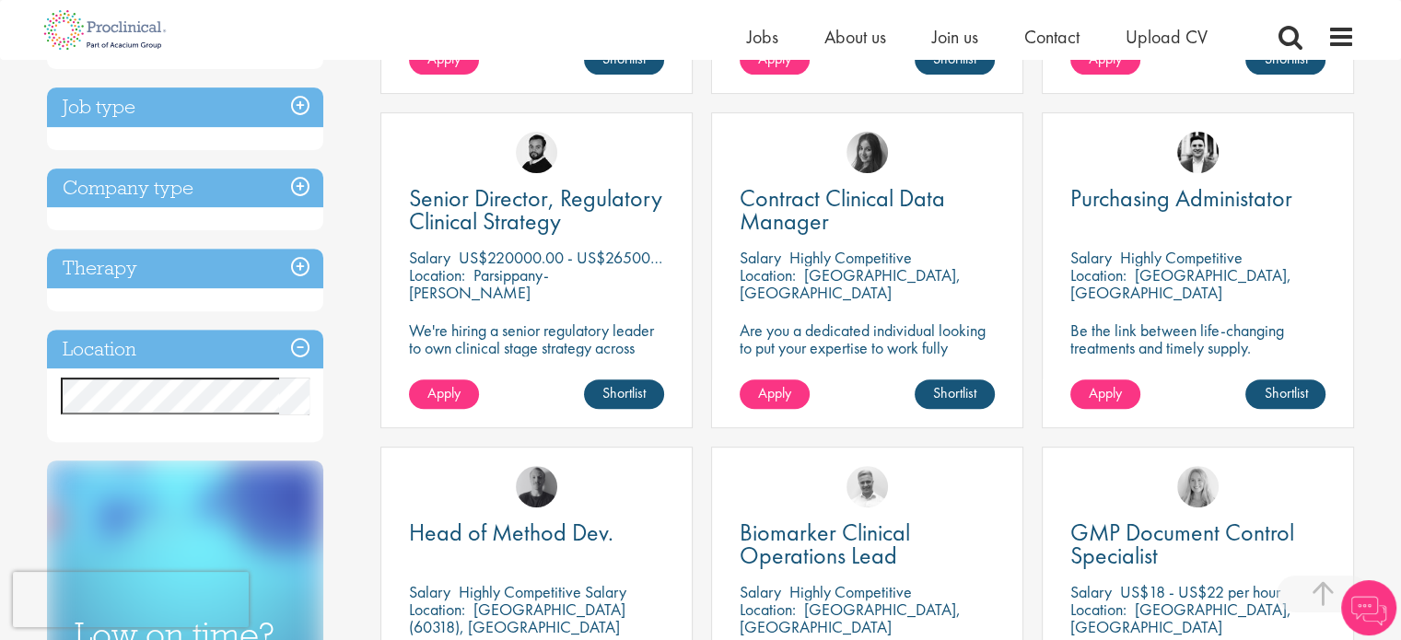
scroll to position [645, 0]
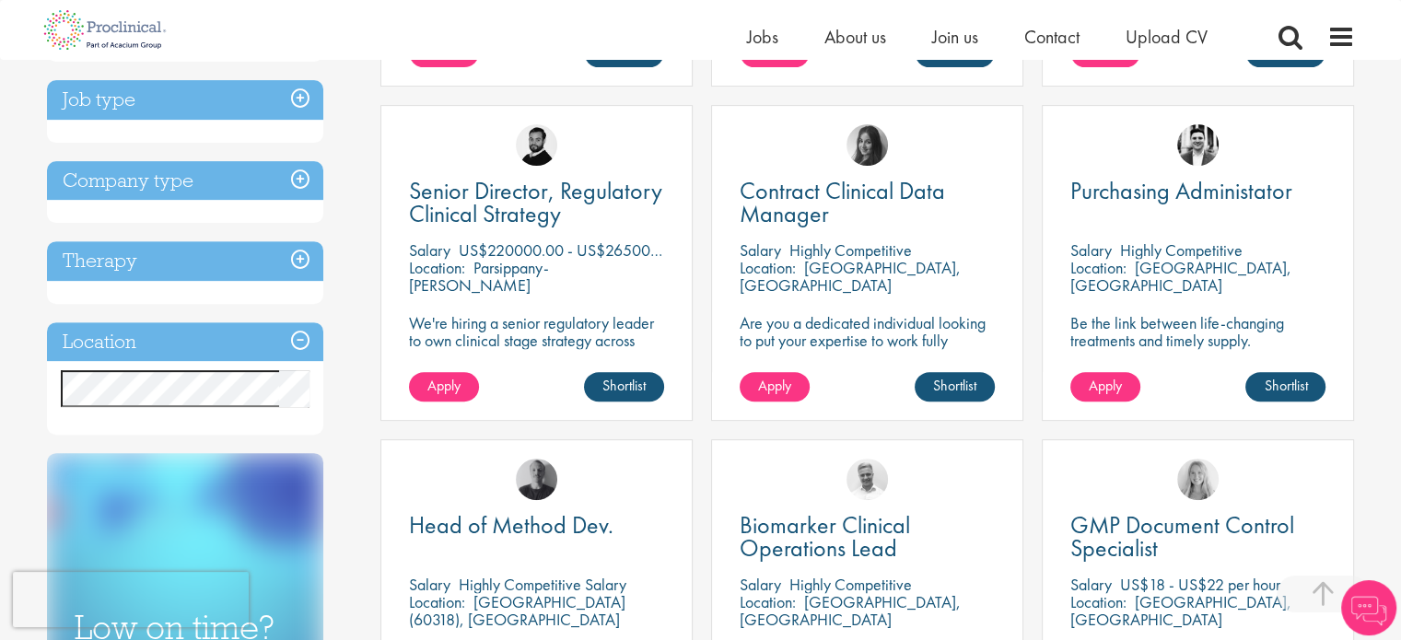
click at [169, 337] on h3 "Location" at bounding box center [185, 342] width 276 height 40
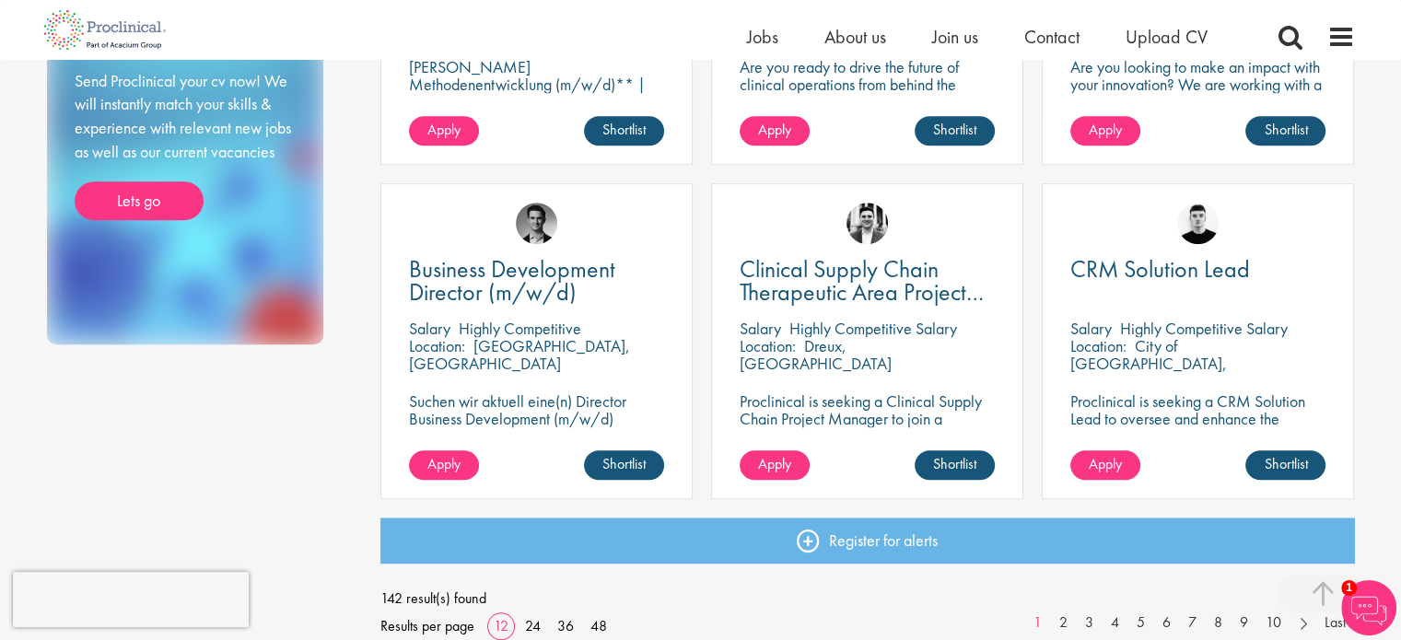
scroll to position [1290, 0]
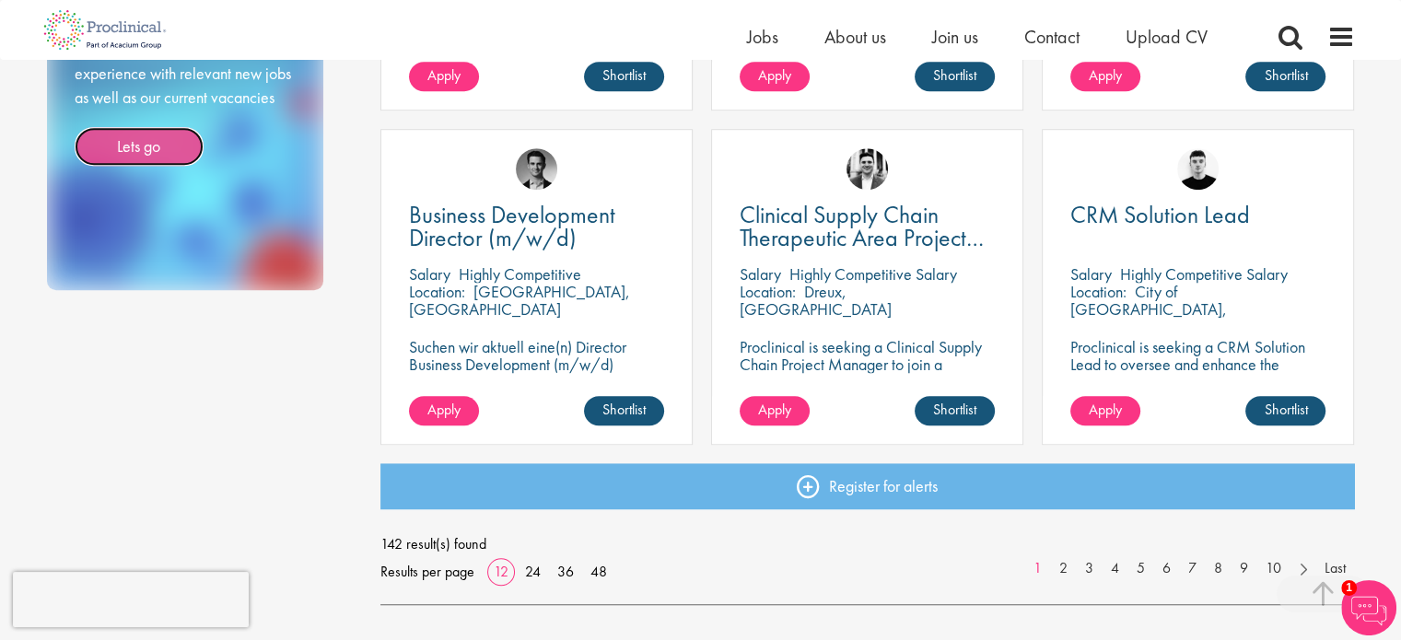
click at [133, 147] on link "Lets go" at bounding box center [139, 146] width 129 height 39
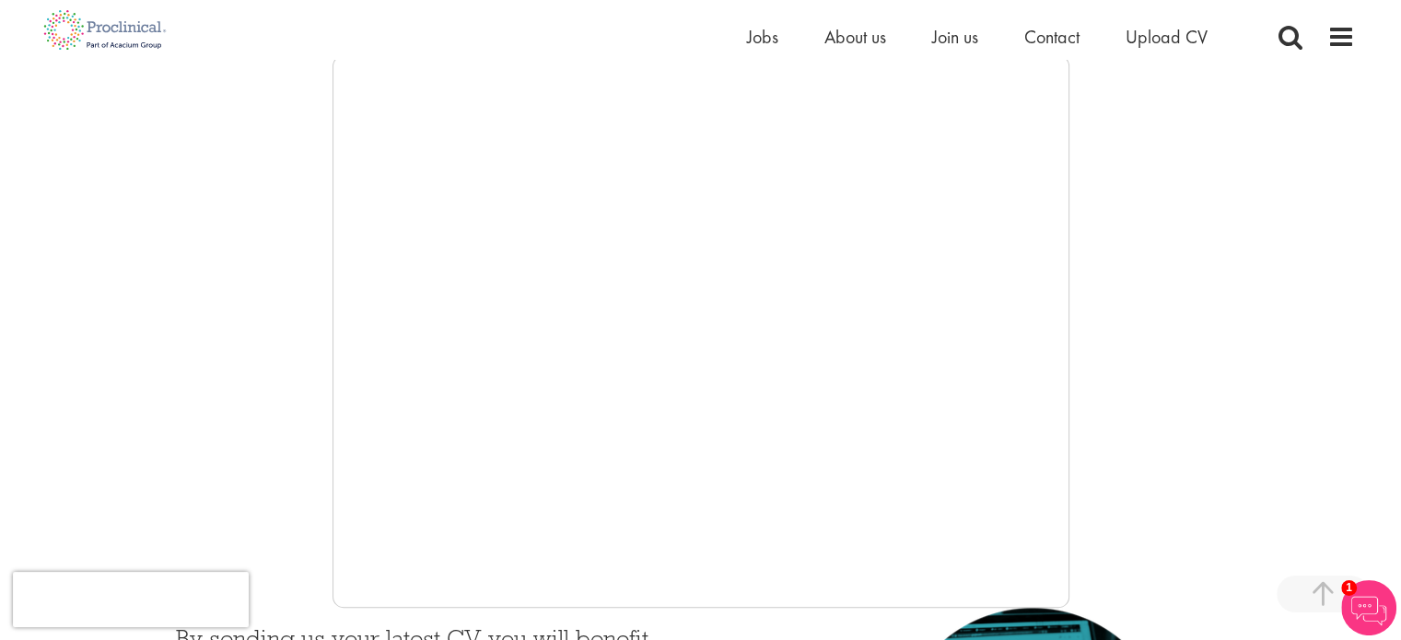
scroll to position [296, 0]
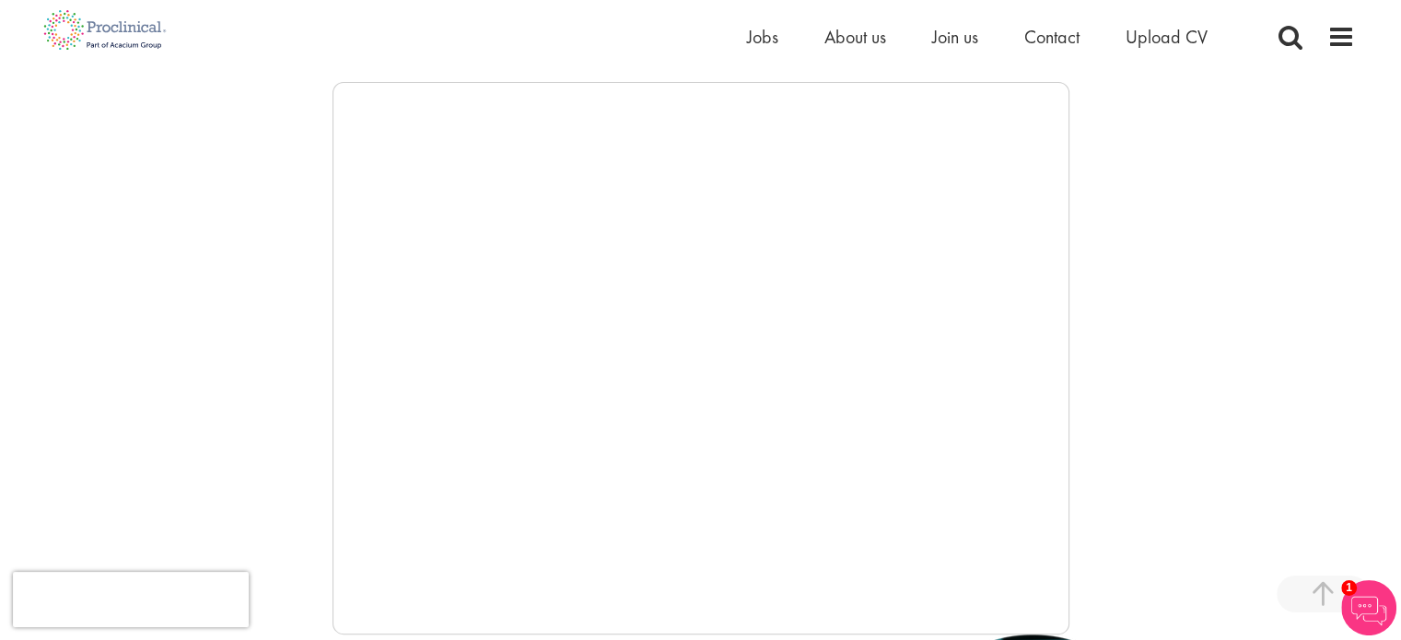
click at [770, 50] on li "Jobs" at bounding box center [762, 37] width 31 height 28
click at [766, 41] on span "Jobs" at bounding box center [762, 37] width 31 height 24
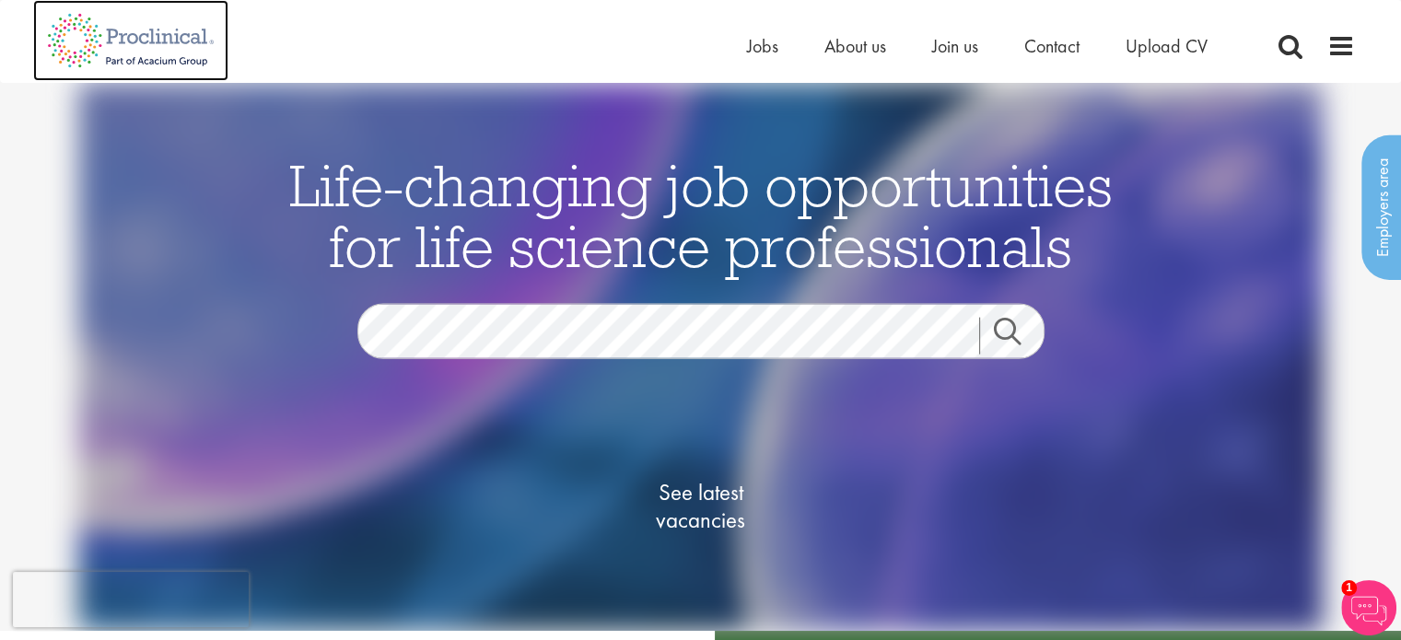
click at [123, 44] on img at bounding box center [130, 40] width 195 height 81
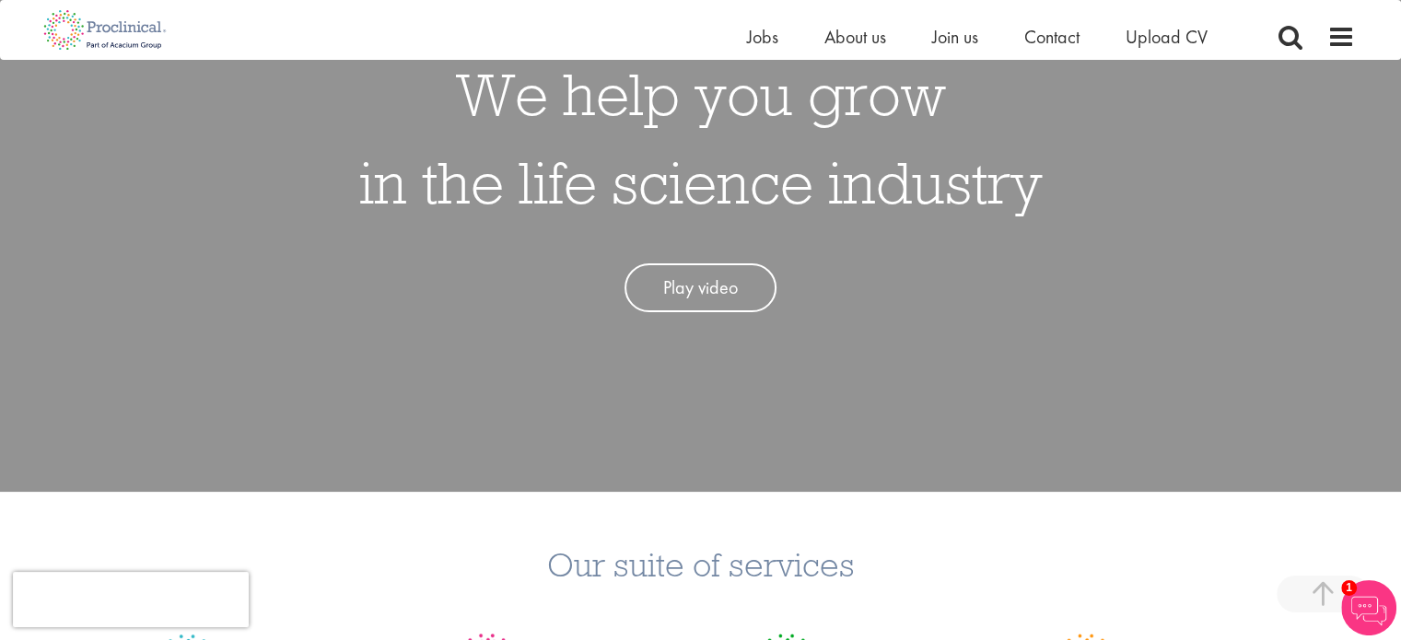
scroll to position [63, 0]
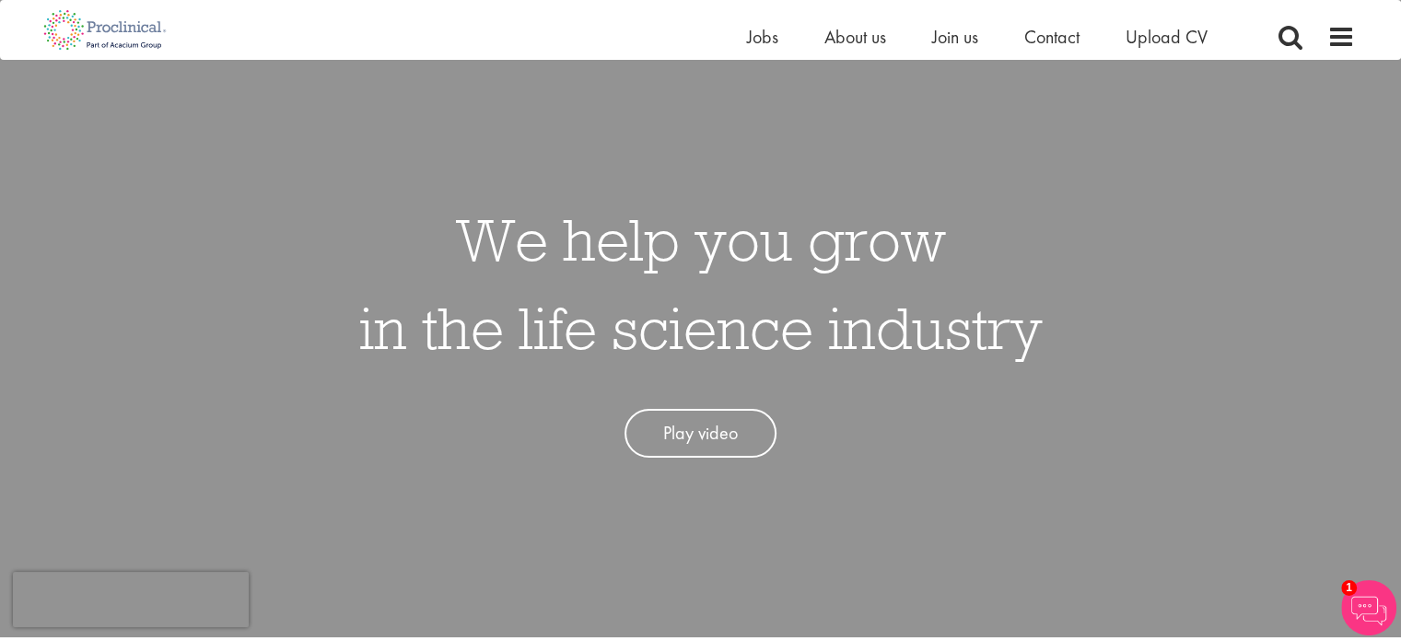
click at [686, 422] on link "Play video" at bounding box center [701, 433] width 152 height 49
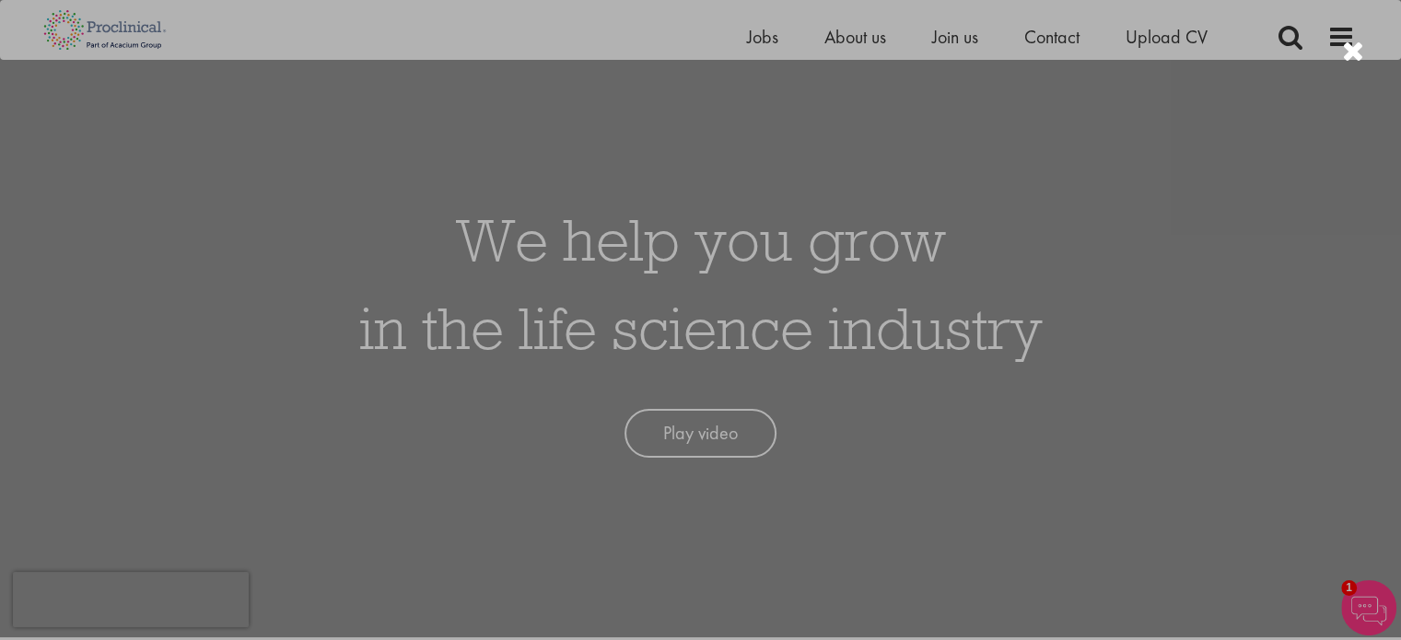
click at [952, 36] on div at bounding box center [700, 320] width 1401 height 640
click at [65, 25] on div at bounding box center [700, 320] width 1401 height 640
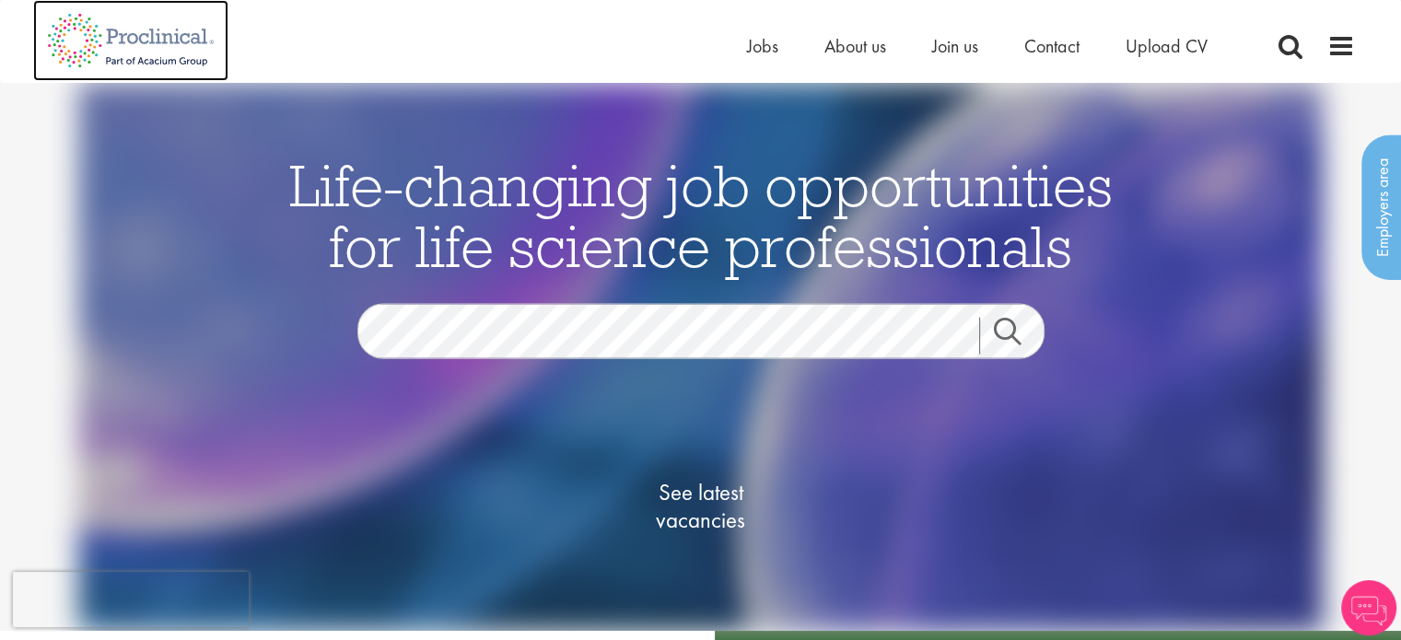
click at [157, 40] on img at bounding box center [130, 40] width 195 height 81
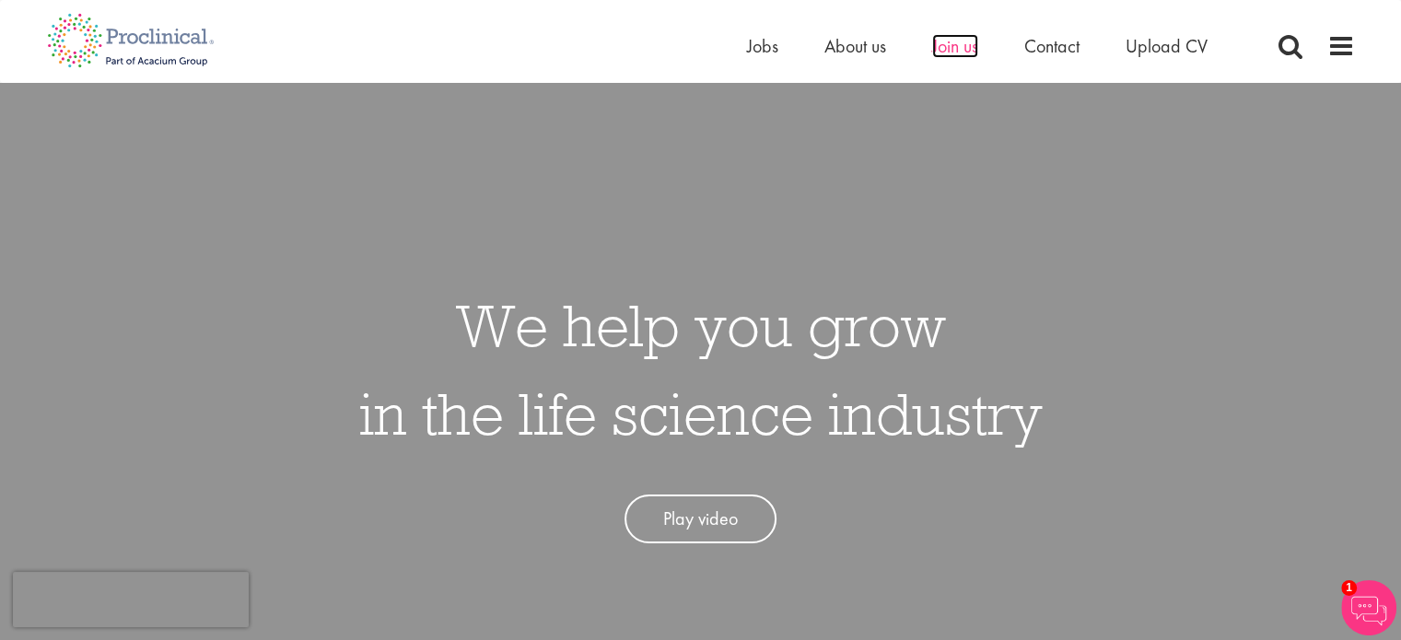
click at [940, 40] on span "Join us" at bounding box center [955, 46] width 46 height 24
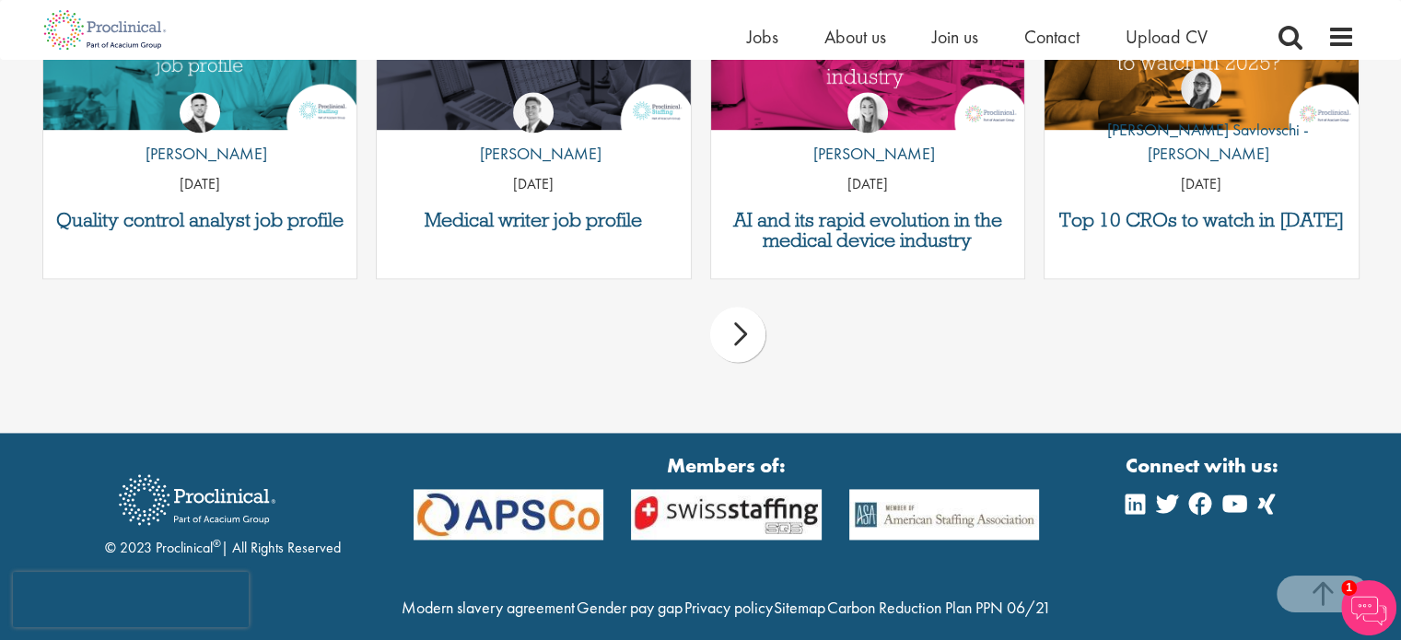
scroll to position [2489, 0]
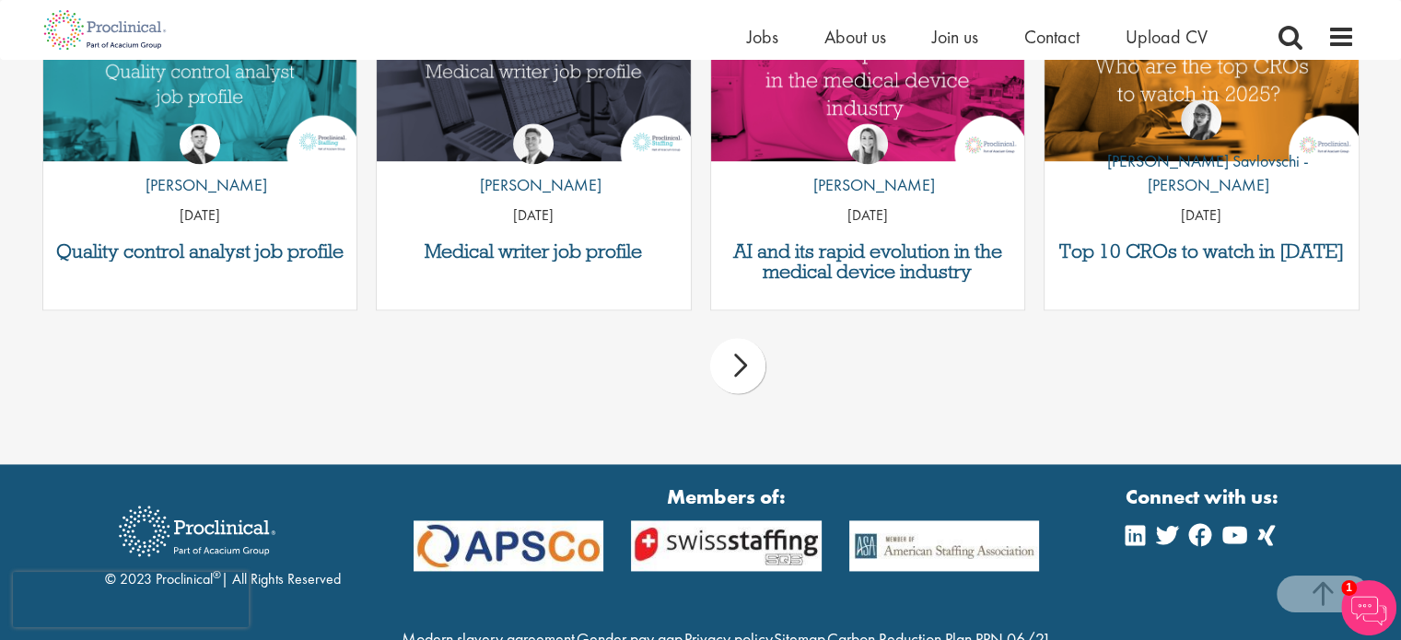
click at [733, 371] on div "next" at bounding box center [737, 365] width 55 height 55
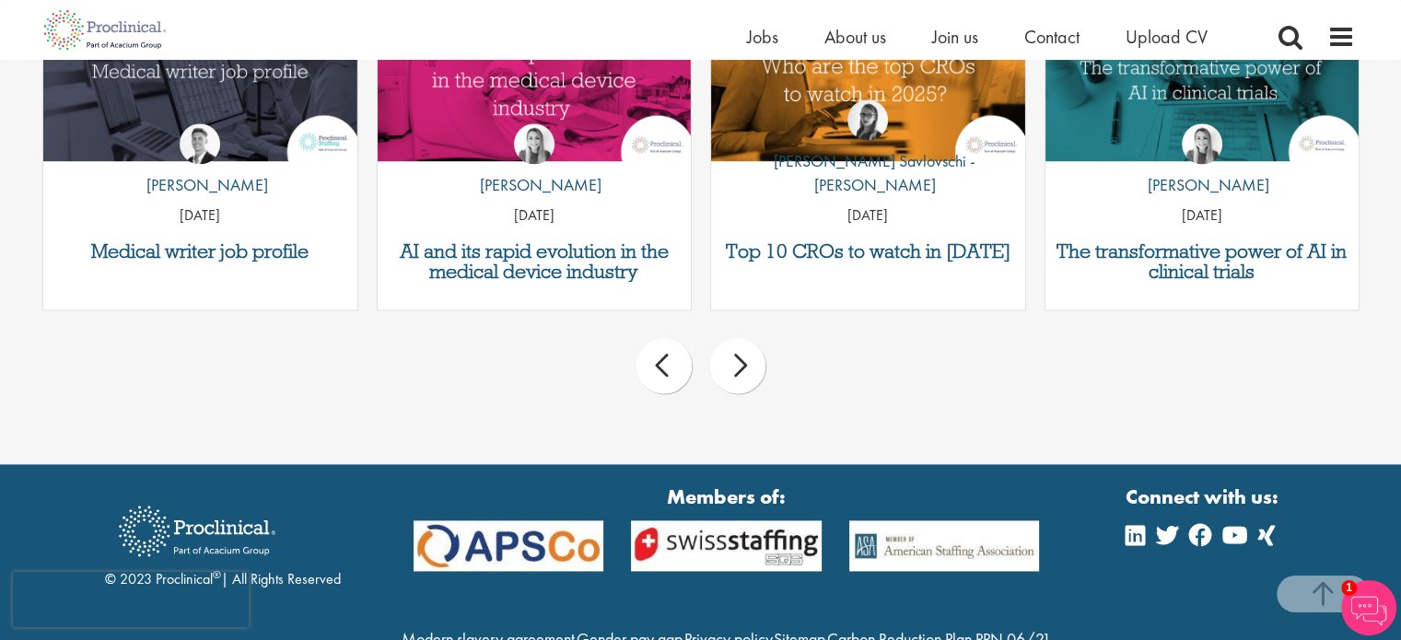
click at [737, 373] on div "next" at bounding box center [737, 365] width 55 height 55
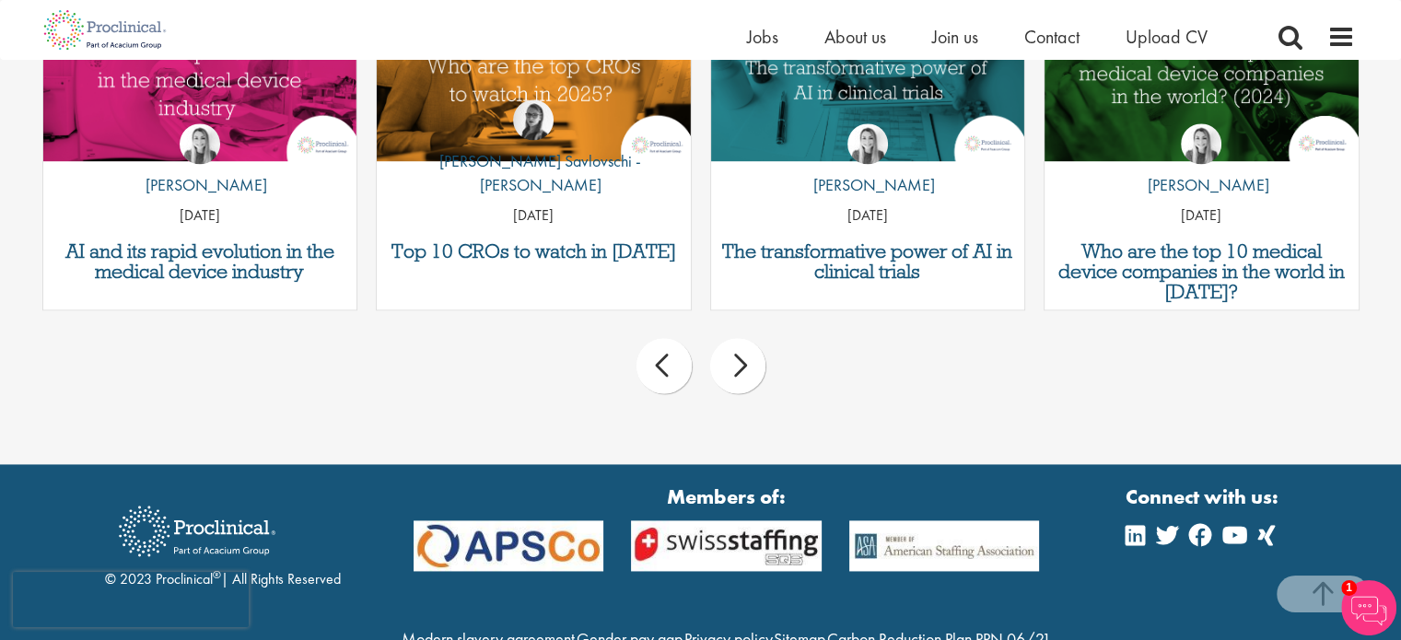
click at [741, 375] on div "next" at bounding box center [737, 365] width 55 height 55
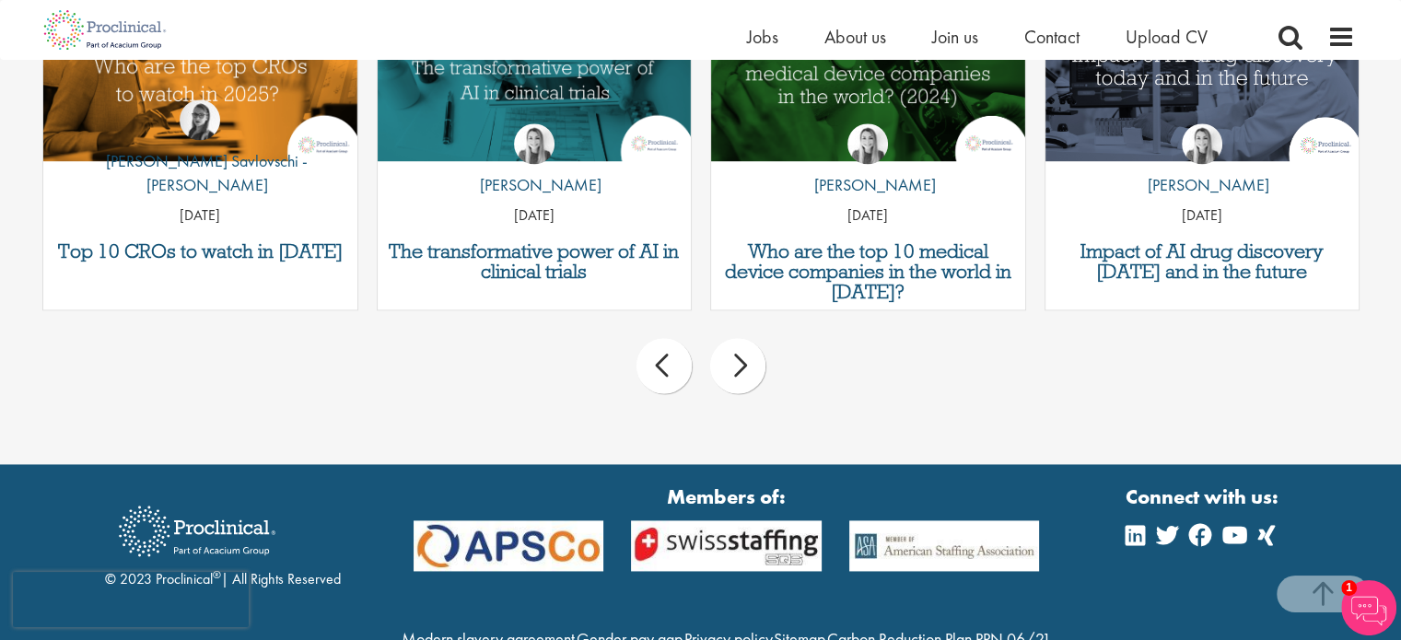
click at [741, 375] on div "next" at bounding box center [737, 365] width 55 height 55
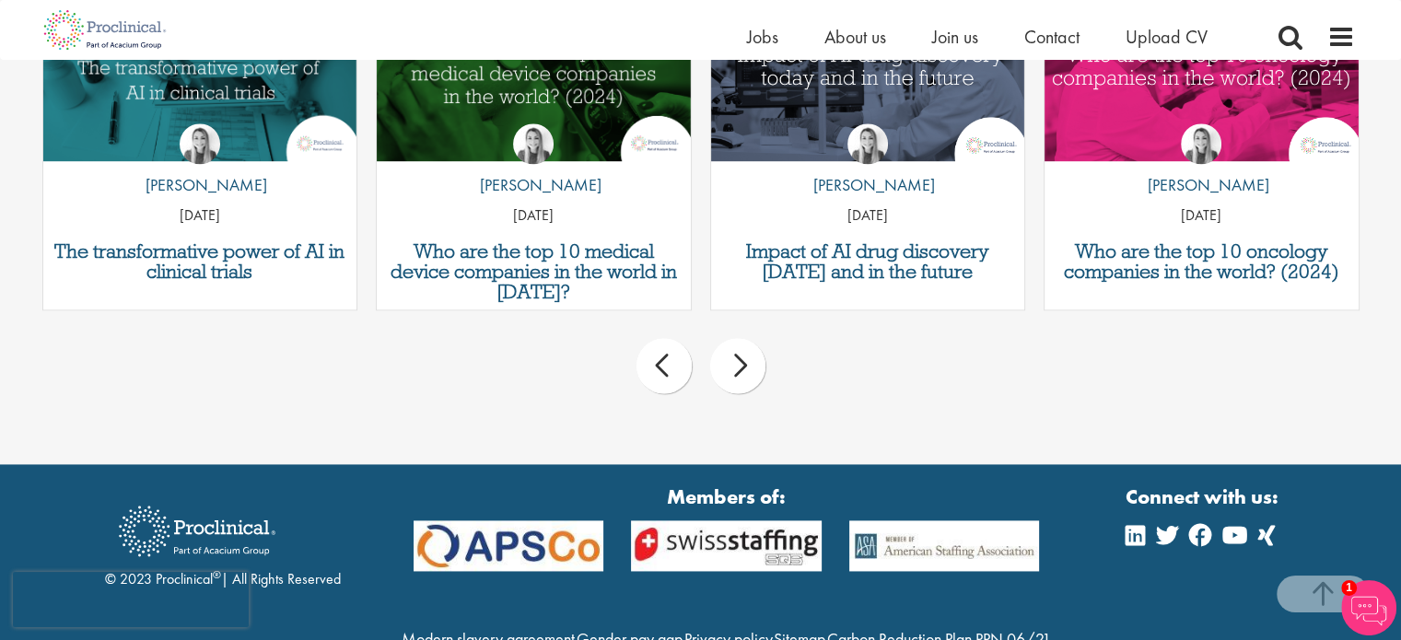
click at [742, 375] on div "next" at bounding box center [737, 365] width 55 height 55
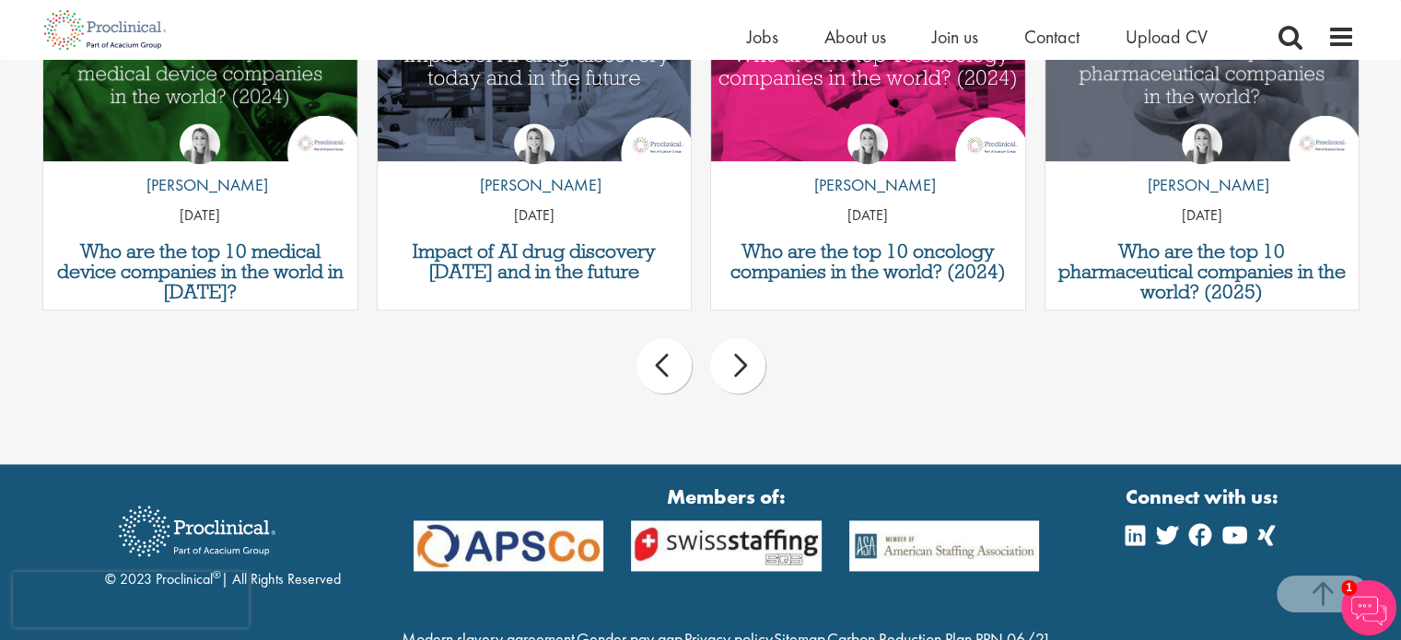
click at [743, 375] on div "next" at bounding box center [737, 365] width 55 height 55
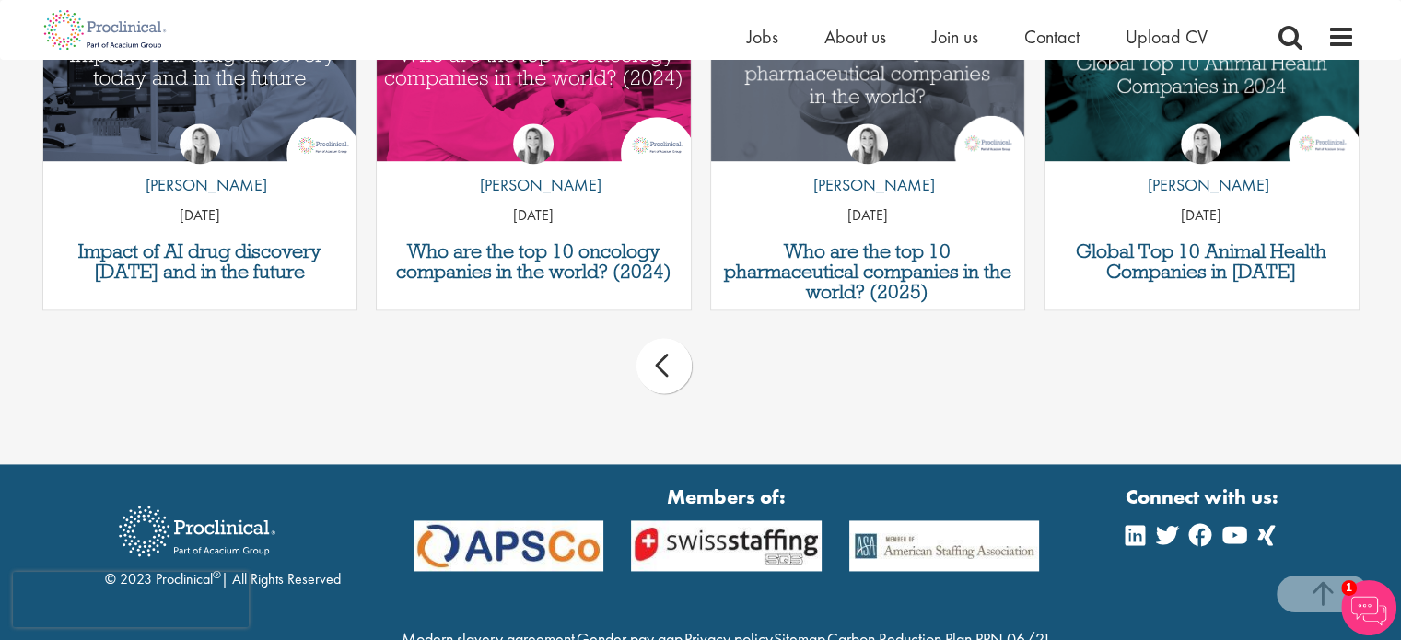
click at [743, 377] on div "prev next" at bounding box center [701, 369] width 1336 height 80
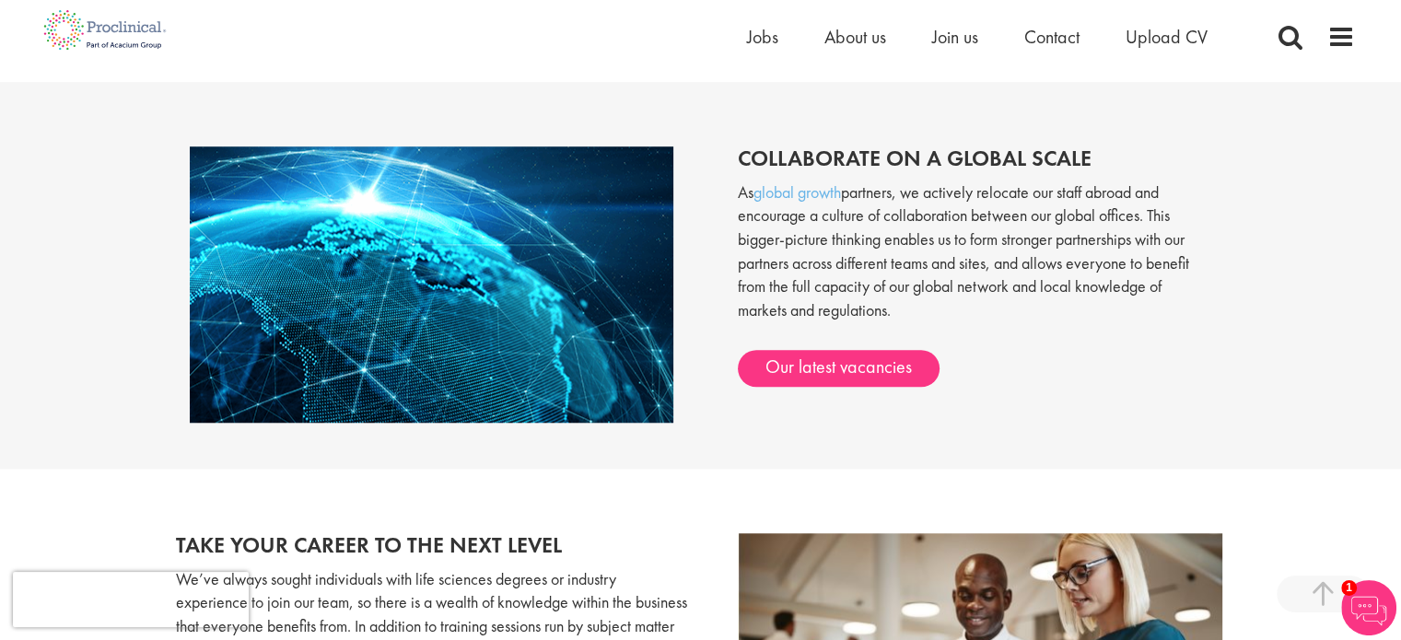
scroll to position [1476, 0]
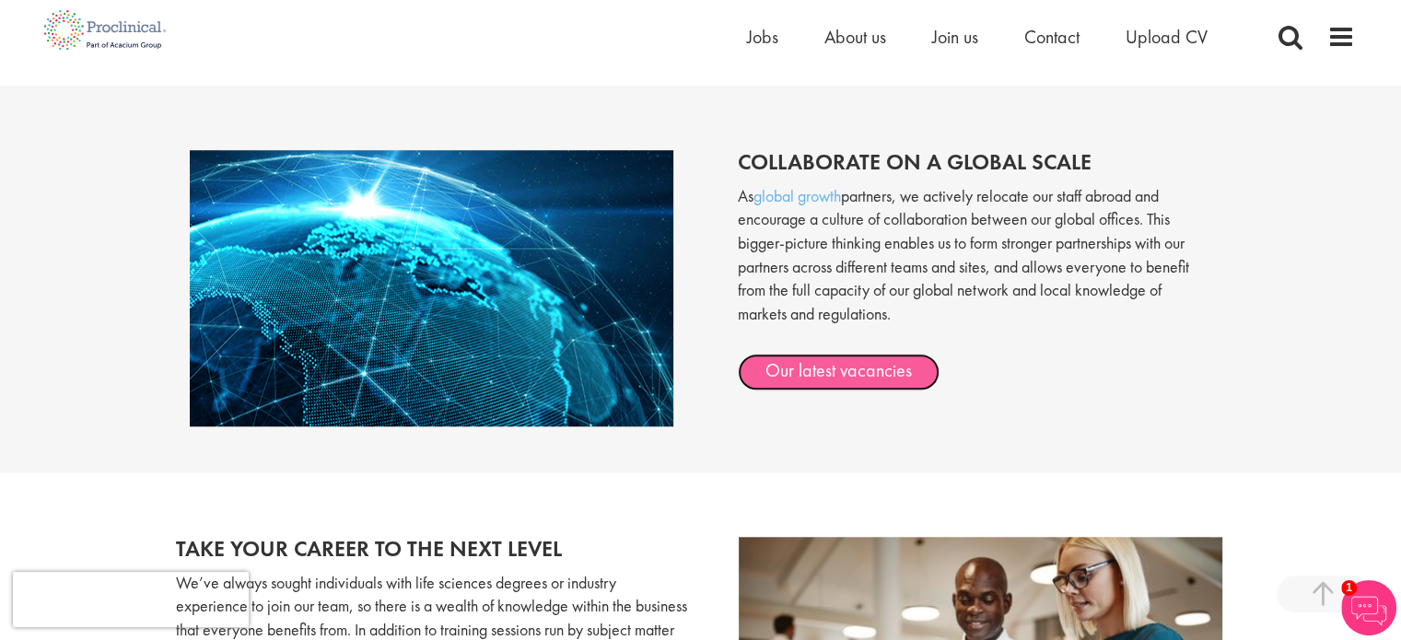
click at [871, 366] on link "Our latest vacancies" at bounding box center [839, 372] width 202 height 37
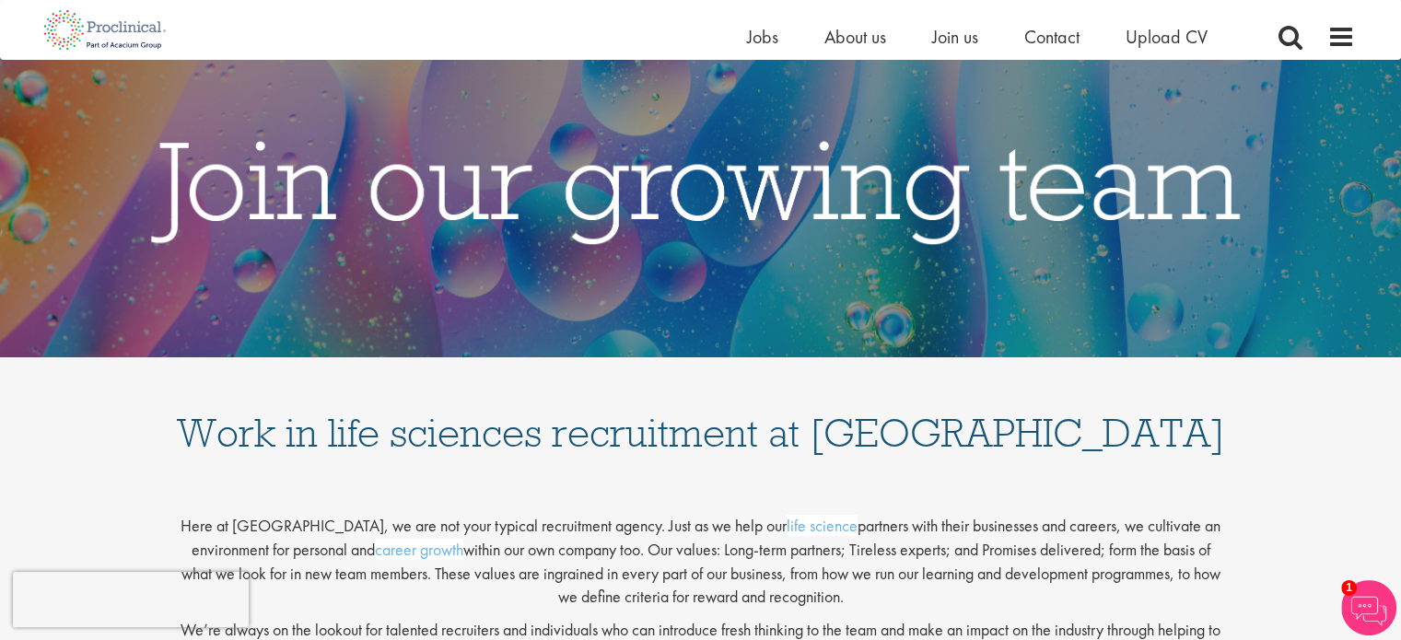
scroll to position [0, 0]
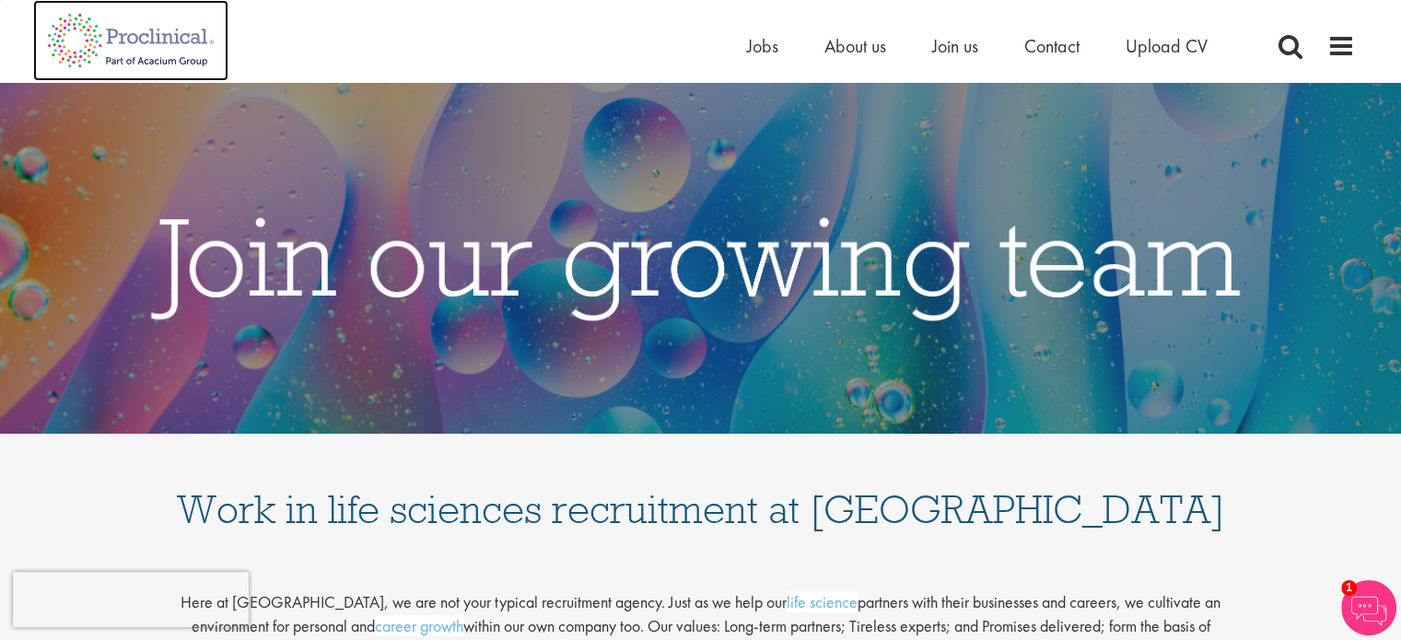
click at [180, 44] on img at bounding box center [130, 40] width 195 height 81
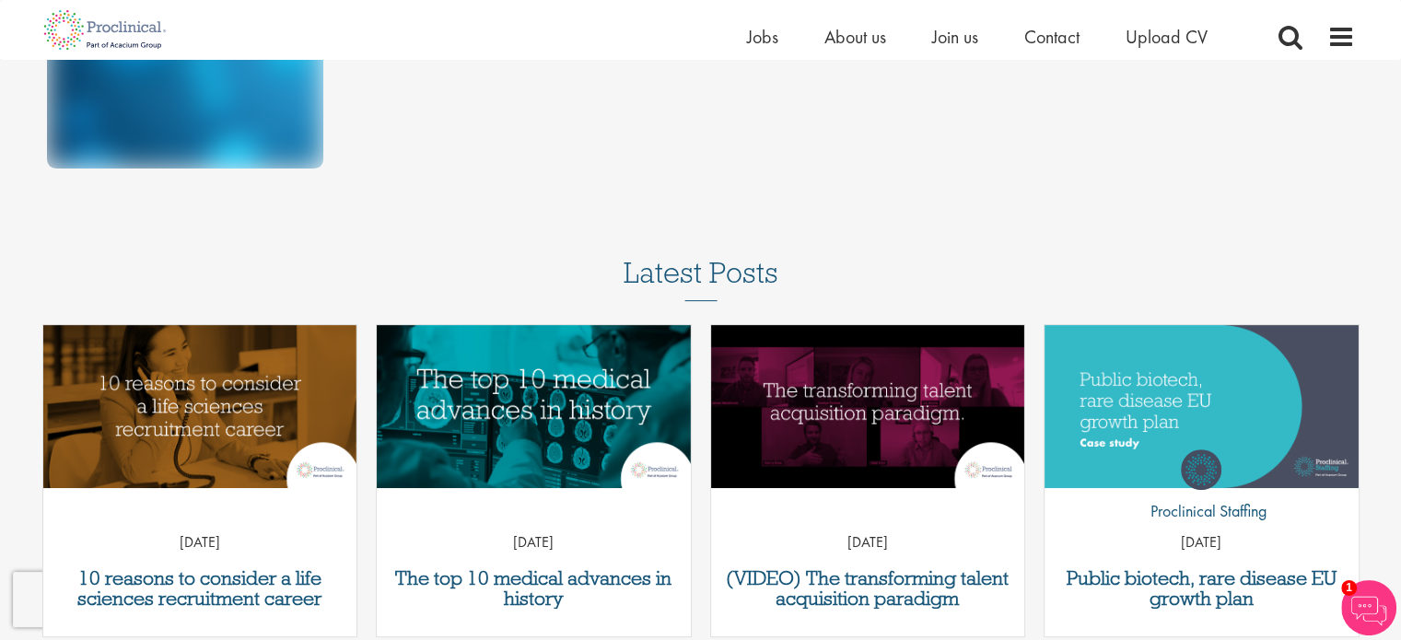
scroll to position [106, 0]
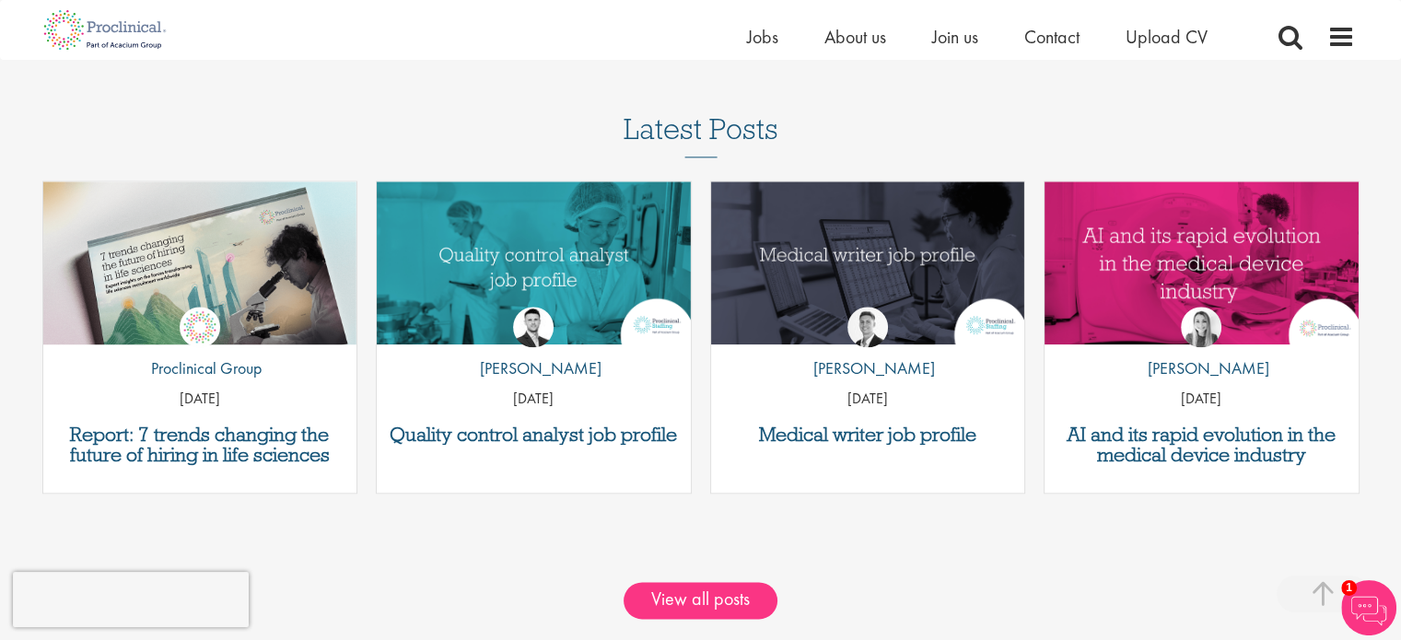
scroll to position [2211, 0]
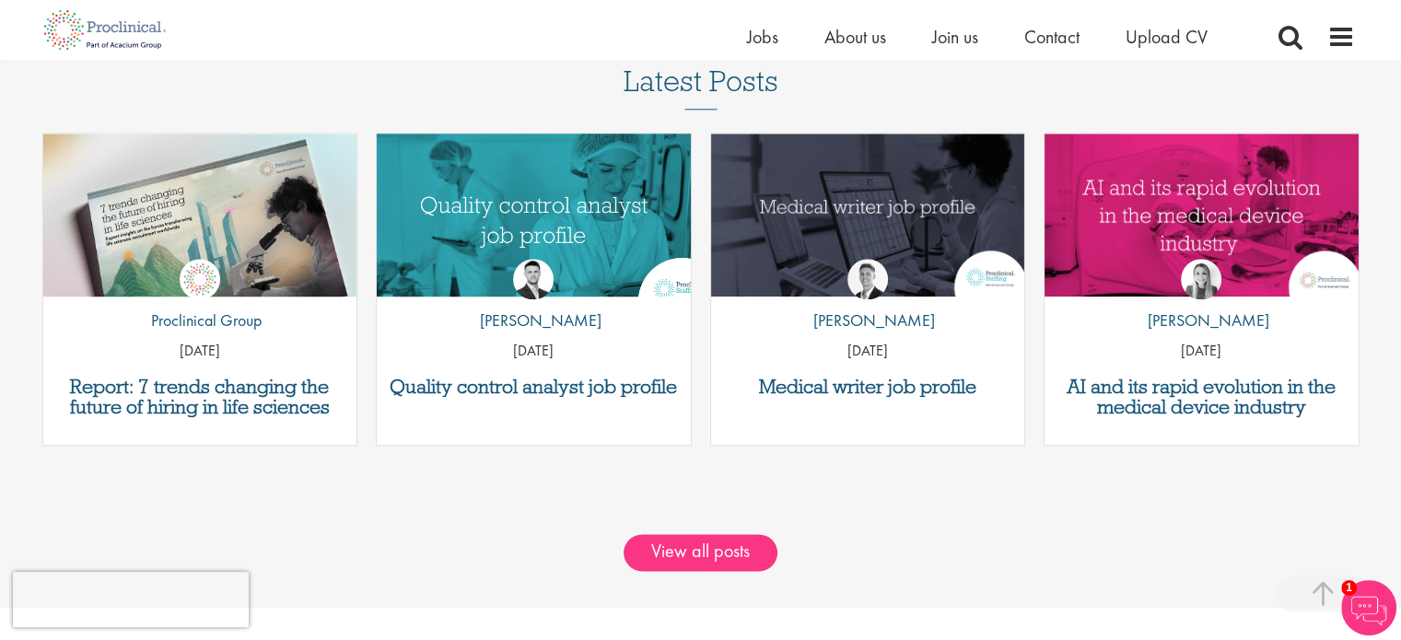
click at [538, 222] on img "Link to a post" at bounding box center [533, 214] width 377 height 195
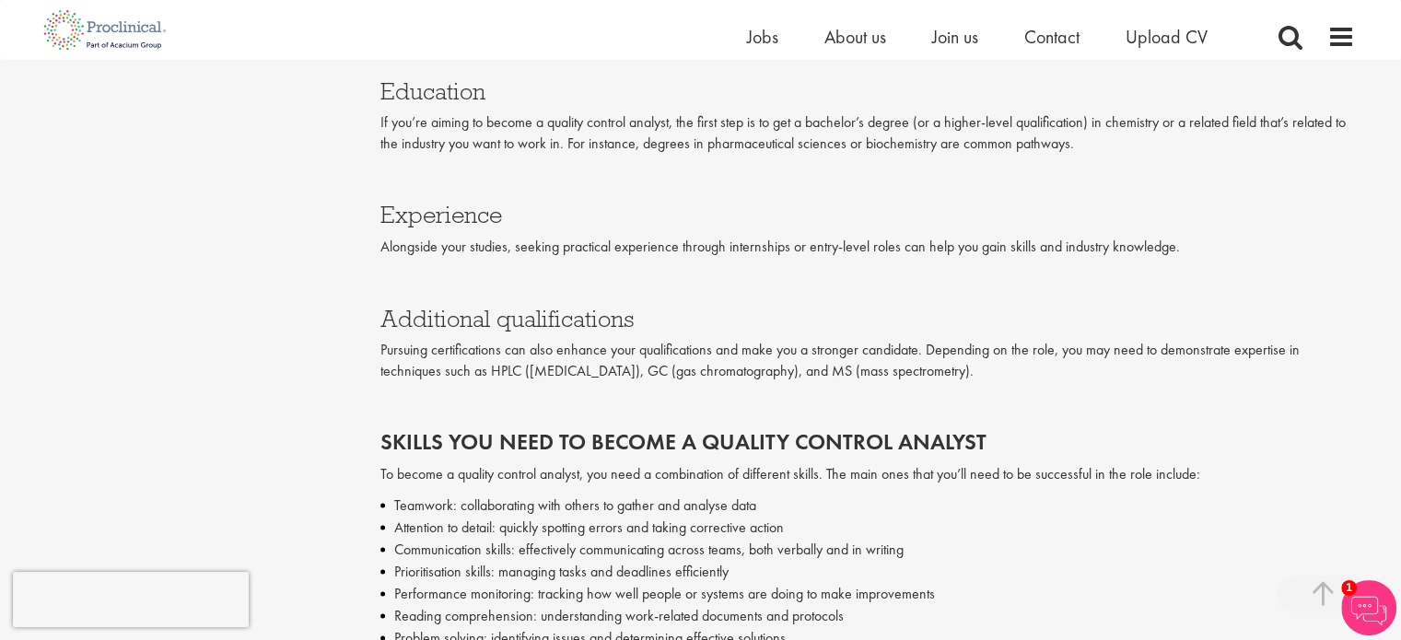
scroll to position [2395, 0]
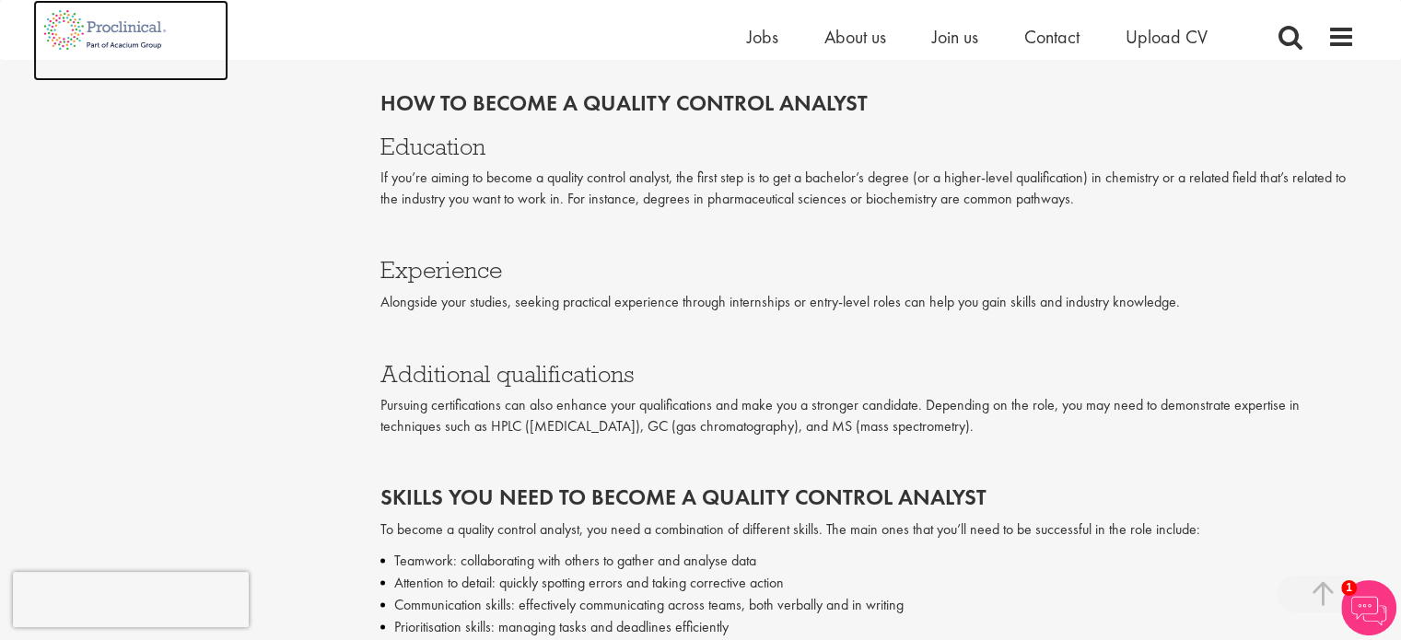
click at [103, 33] on img at bounding box center [105, 30] width 145 height 60
